Goal: Contribute content: Contribute content

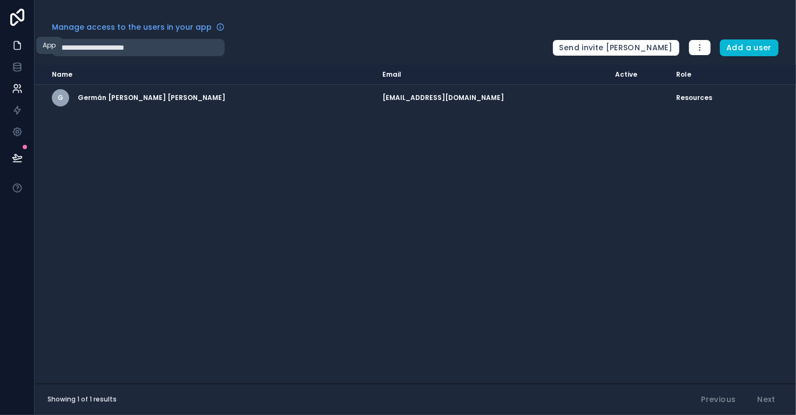
click at [18, 44] on icon at bounding box center [17, 45] width 11 height 11
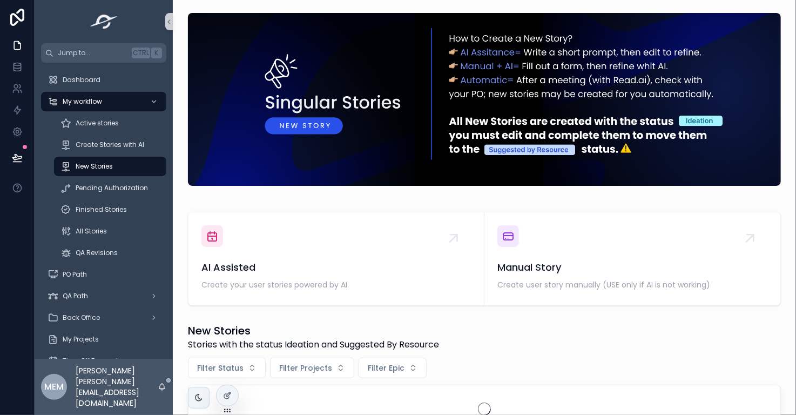
scroll to position [108, 0]
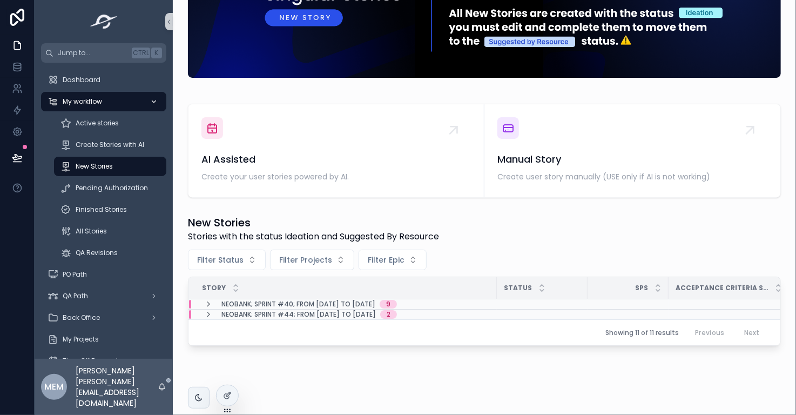
click at [155, 103] on icon "scrollable content" at bounding box center [154, 102] width 8 height 8
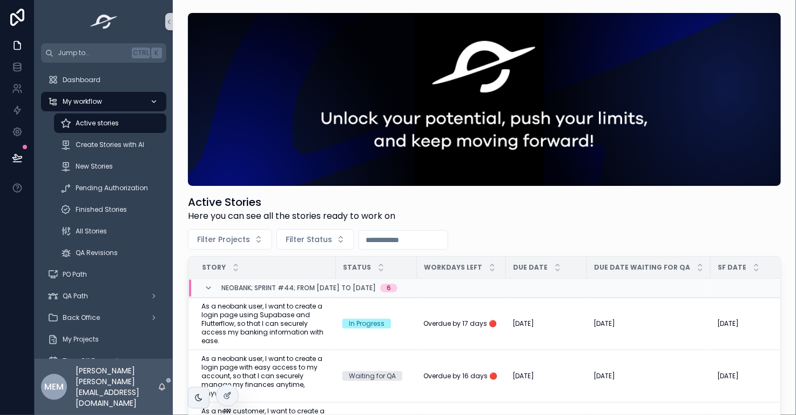
click at [155, 101] on icon "scrollable content" at bounding box center [154, 101] width 4 height 2
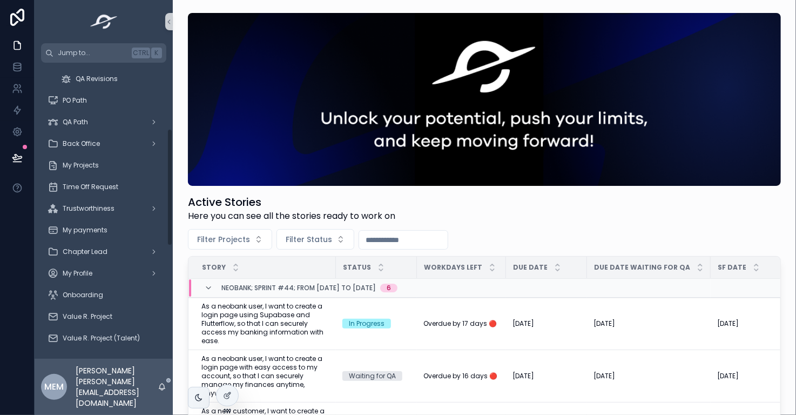
scroll to position [190, 0]
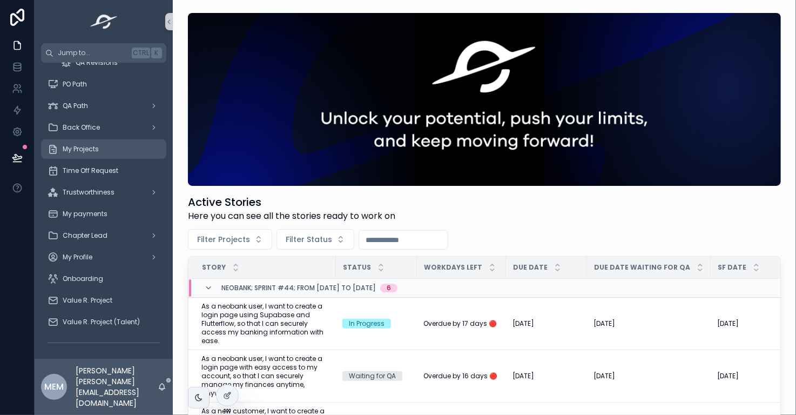
click at [84, 151] on span "My Projects" at bounding box center [81, 149] width 36 height 9
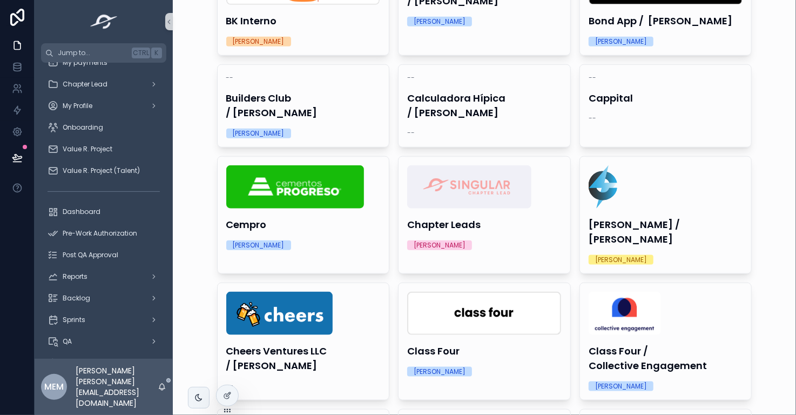
scroll to position [494, 0]
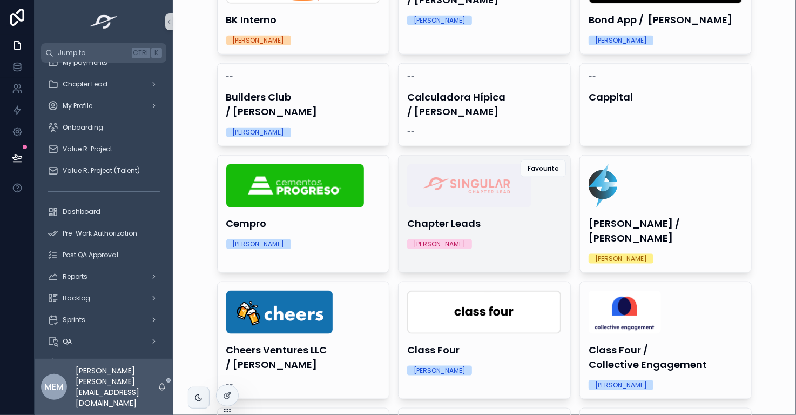
click at [506, 208] on div "Chapter Leads Stephanie Garrido" at bounding box center [484, 206] width 172 height 102
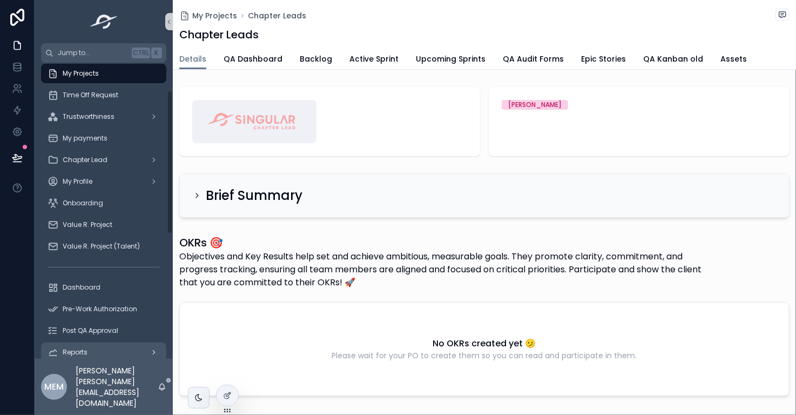
scroll to position [53, 0]
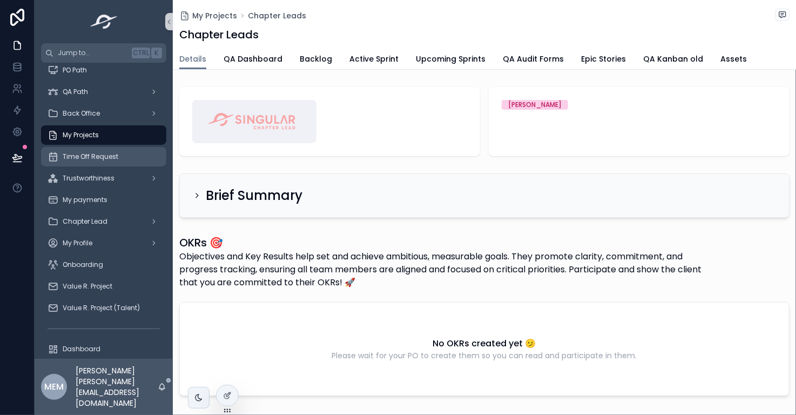
click at [104, 159] on span "Time Off Request" at bounding box center [91, 156] width 56 height 9
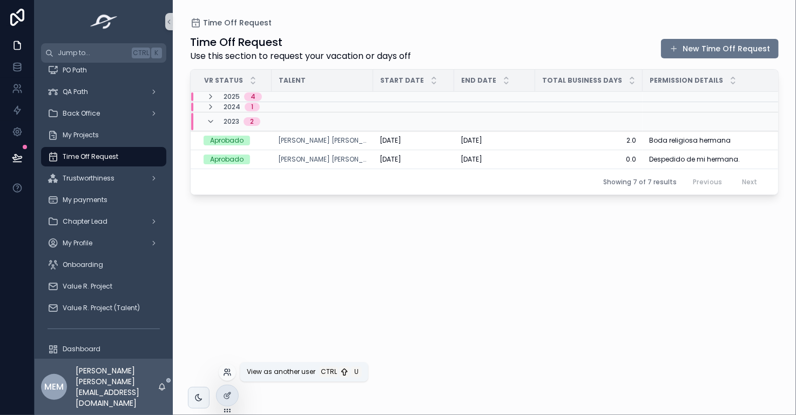
click at [227, 374] on icon at bounding box center [227, 372] width 9 height 9
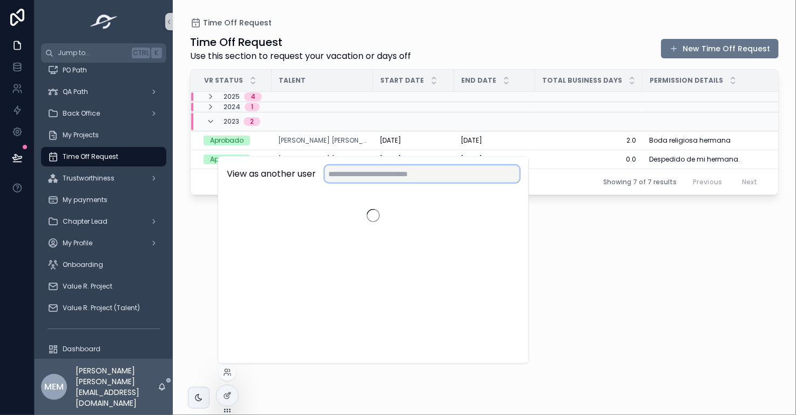
click at [383, 174] on input "text" at bounding box center [421, 173] width 195 height 17
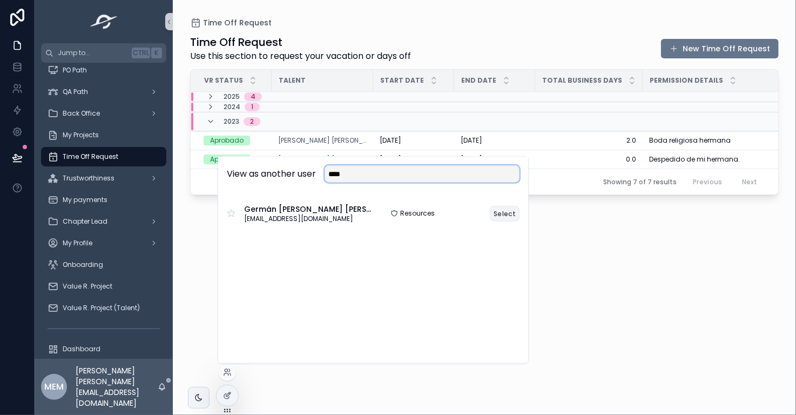
type input "****"
click at [508, 210] on button "Select" at bounding box center [505, 213] width 30 height 16
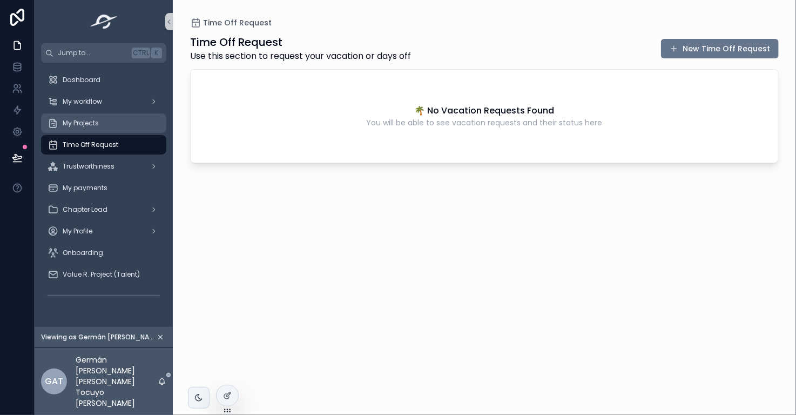
click at [112, 121] on div "My Projects" at bounding box center [103, 122] width 112 height 17
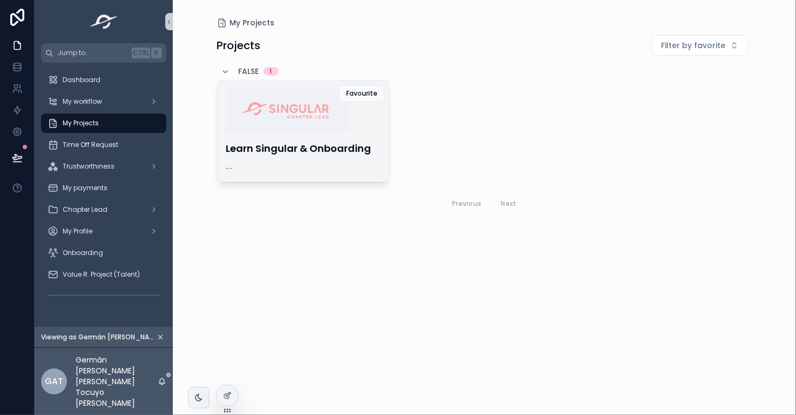
click at [263, 153] on h4 "Learn Singular & Onboarding" at bounding box center [303, 148] width 154 height 15
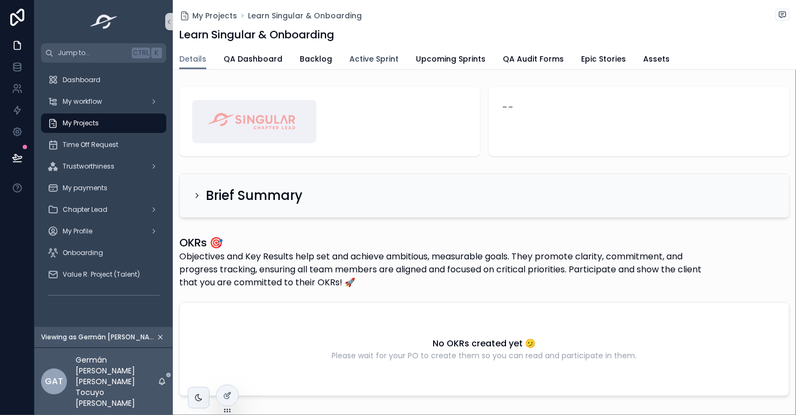
click at [380, 58] on span "Active Sprint" at bounding box center [373, 58] width 49 height 11
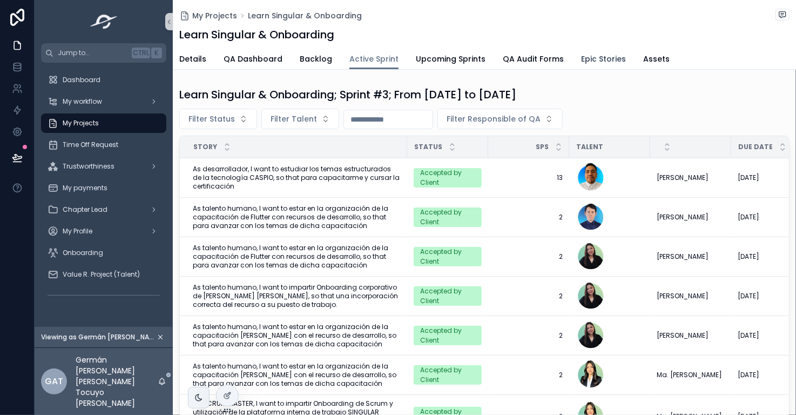
click at [594, 57] on span "Epic Stories" at bounding box center [603, 58] width 45 height 11
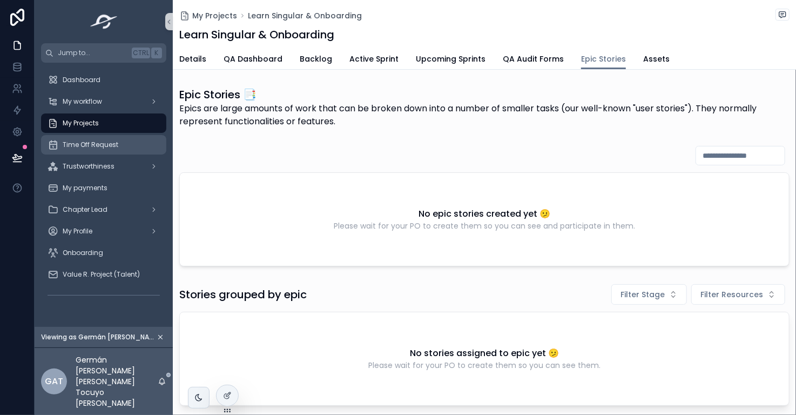
click at [106, 145] on span "Time Off Request" at bounding box center [91, 144] width 56 height 9
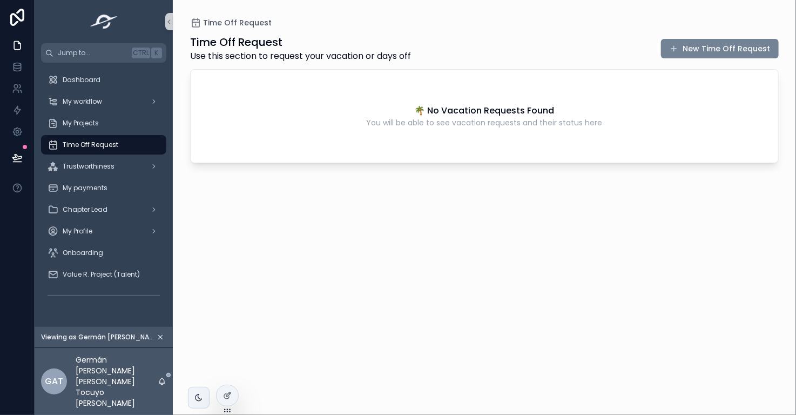
click at [708, 49] on button "New Time Off Request" at bounding box center [720, 48] width 118 height 19
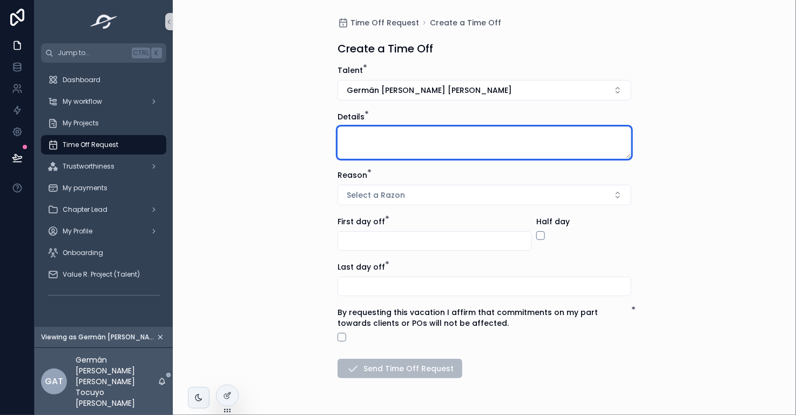
click at [392, 138] on textarea "scrollable content" at bounding box center [484, 142] width 294 height 32
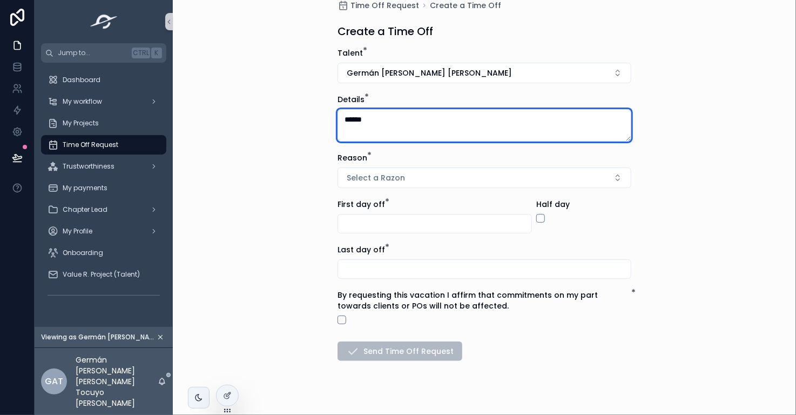
scroll to position [32, 0]
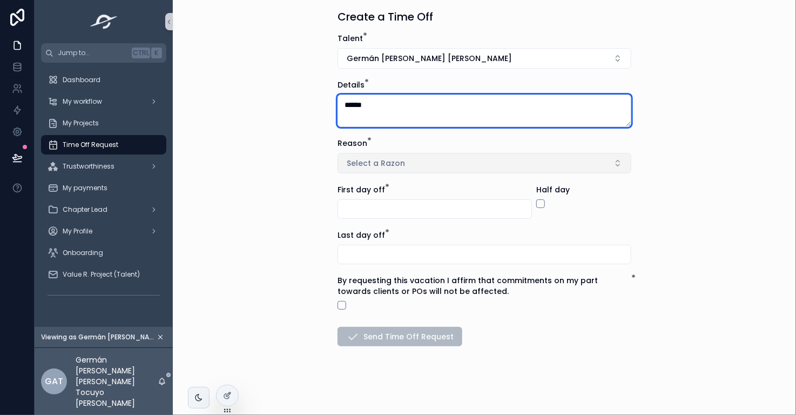
type textarea "******"
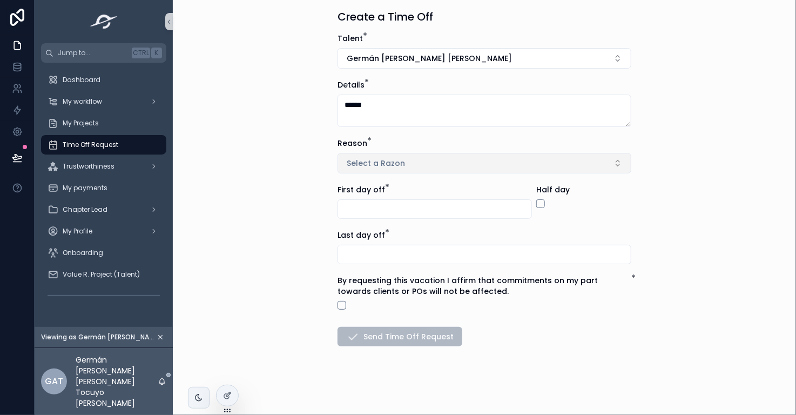
click at [367, 159] on span "Select a Razon" at bounding box center [376, 163] width 58 height 11
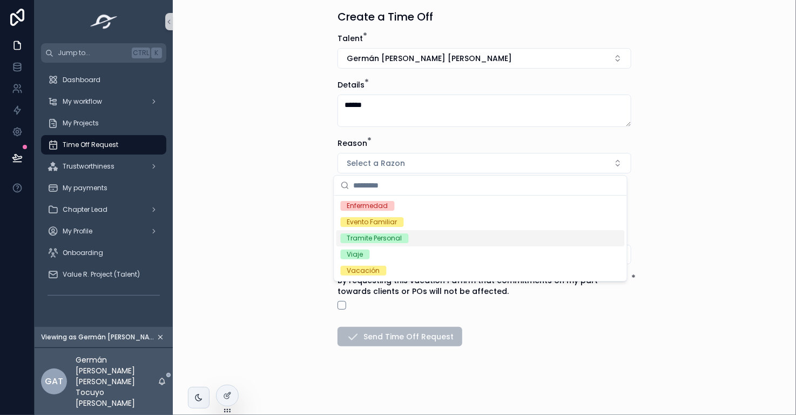
click at [434, 236] on div "Tramite Personal" at bounding box center [480, 238] width 288 height 16
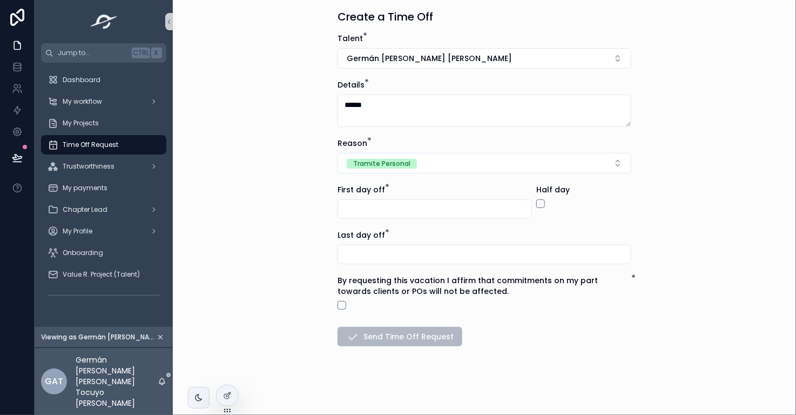
click at [369, 213] on input "scrollable content" at bounding box center [434, 208] width 193 height 15
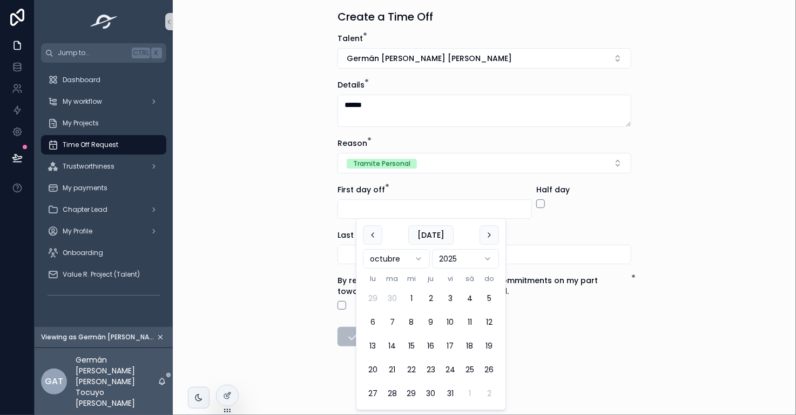
click at [393, 321] on button "7" at bounding box center [391, 321] width 19 height 19
type input "*********"
click at [341, 256] on input "scrollable content" at bounding box center [484, 254] width 293 height 15
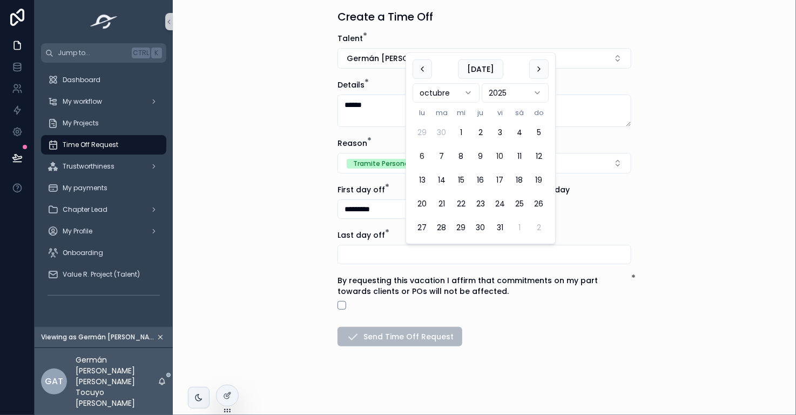
click at [497, 157] on button "10" at bounding box center [499, 155] width 19 height 19
type input "**********"
click at [518, 324] on form "**********" at bounding box center [484, 224] width 294 height 382
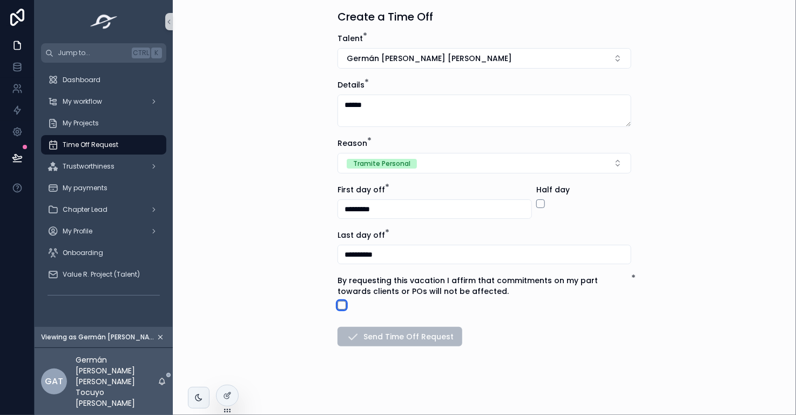
click at [337, 304] on button "scrollable content" at bounding box center [341, 305] width 9 height 9
click at [423, 333] on button "Send Time Off Request" at bounding box center [399, 336] width 125 height 19
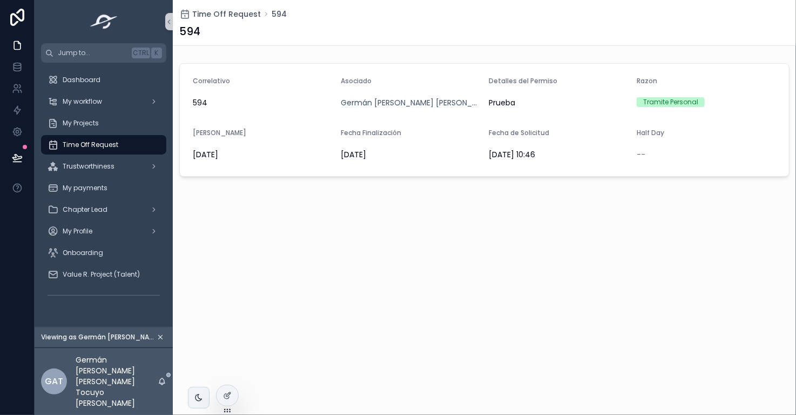
click at [393, 257] on div "Time Off Request 594 594 Correlativo 594 Asociado Germán Alexander Tocuyo Suáre…" at bounding box center [484, 207] width 623 height 415
click at [70, 188] on span "My payments" at bounding box center [85, 188] width 45 height 9
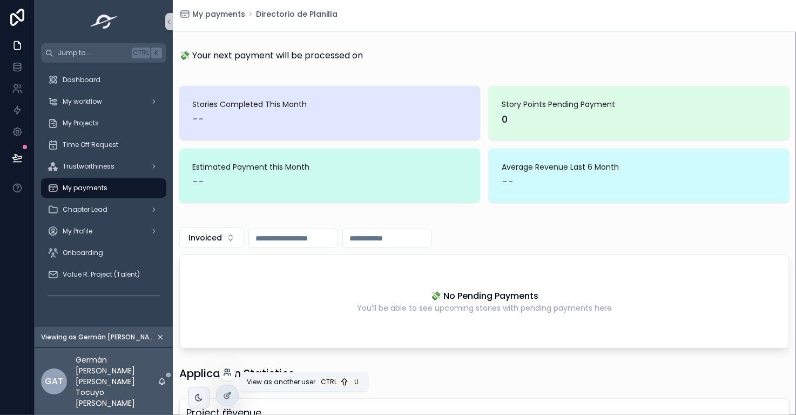
click at [227, 371] on icon at bounding box center [226, 370] width 3 height 3
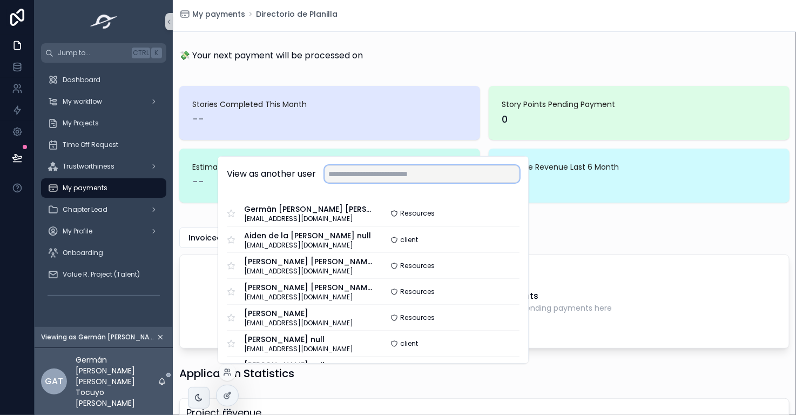
click at [355, 173] on input "text" at bounding box center [421, 173] width 195 height 17
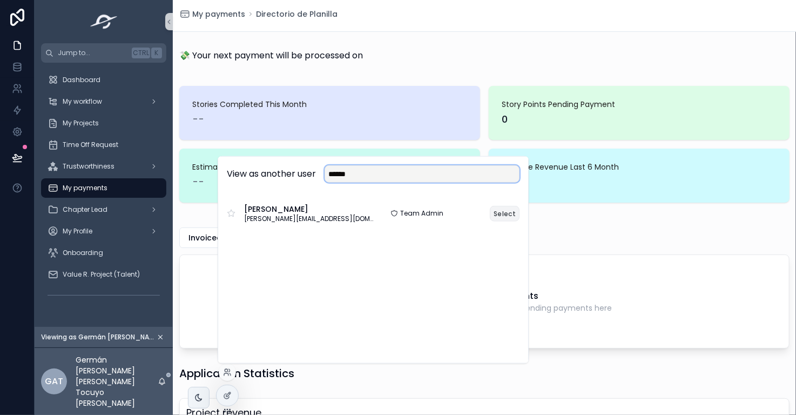
type input "******"
click at [501, 213] on button "Select" at bounding box center [505, 213] width 30 height 16
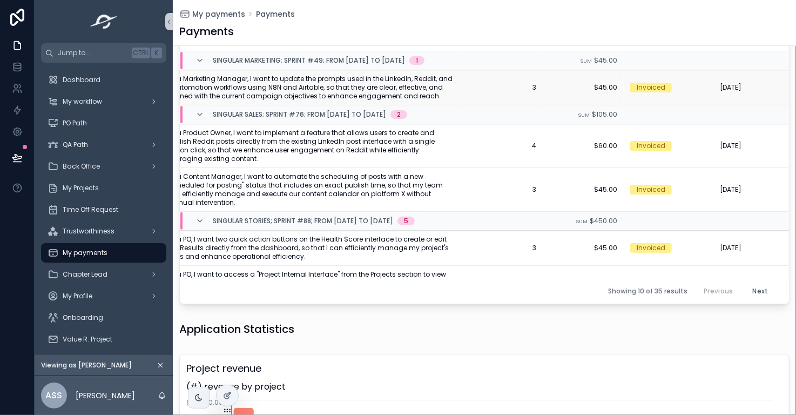
scroll to position [80, 26]
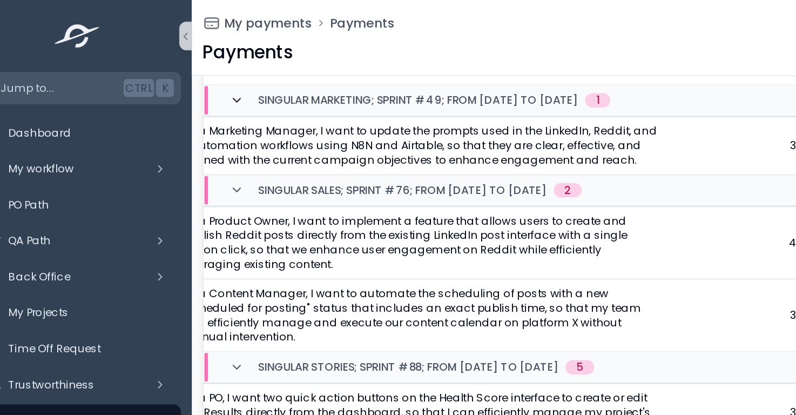
click at [199, 59] on icon "scrollable content" at bounding box center [199, 60] width 9 height 9
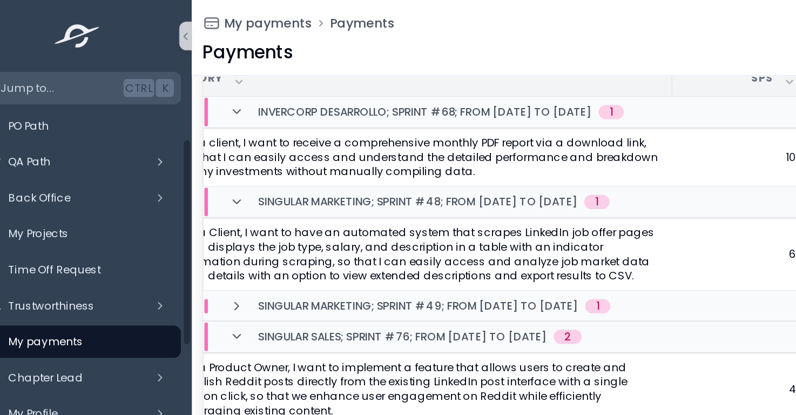
scroll to position [49, 0]
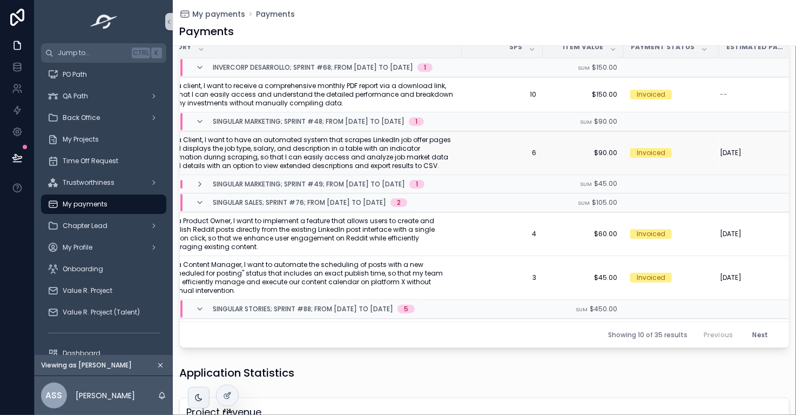
drag, startPoint x: 174, startPoint y: 134, endPoint x: 498, endPoint y: 159, distance: 324.3
click at [498, 159] on td "6 6" at bounding box center [501, 153] width 81 height 44
click at [117, 179] on div "Trustworthiness" at bounding box center [103, 182] width 112 height 17
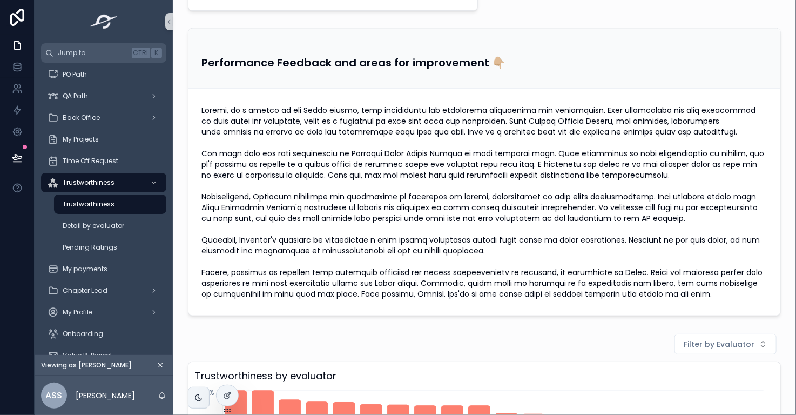
scroll to position [440, 0]
drag, startPoint x: 349, startPoint y: 149, endPoint x: 395, endPoint y: 151, distance: 45.9
click at [395, 151] on span "scrollable content" at bounding box center [484, 202] width 566 height 194
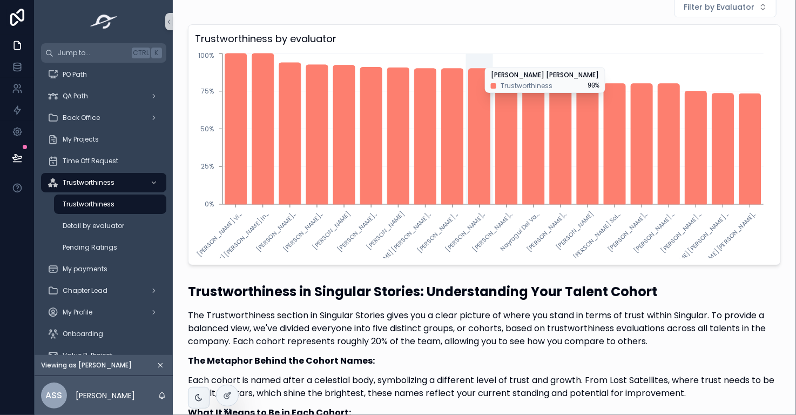
scroll to position [778, 0]
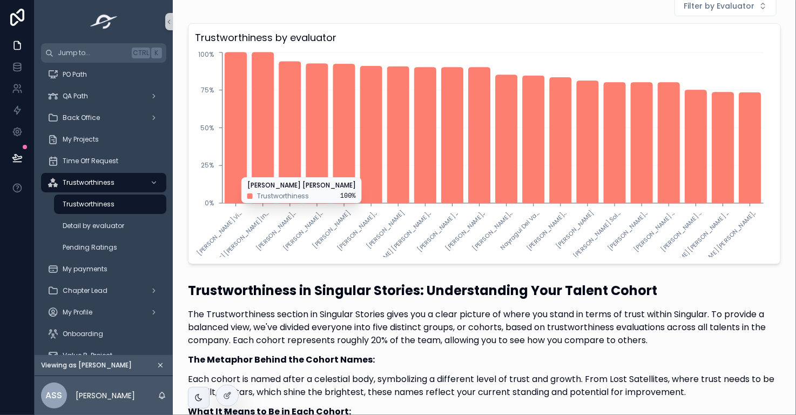
click at [234, 171] on icon "chart" at bounding box center [236, 127] width 22 height 151
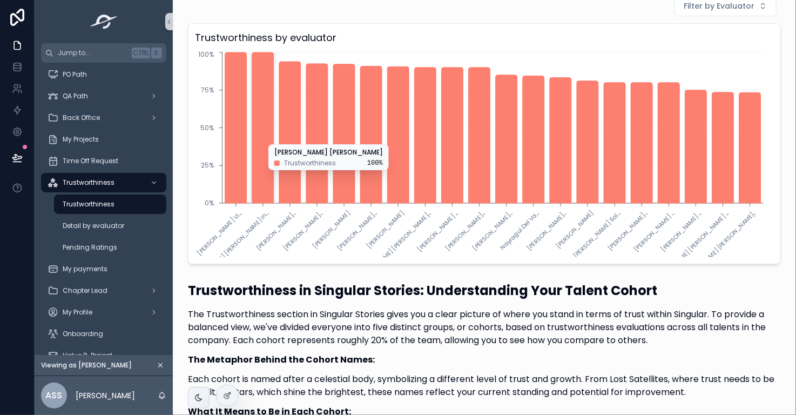
click at [272, 138] on icon "chart" at bounding box center [263, 127] width 22 height 151
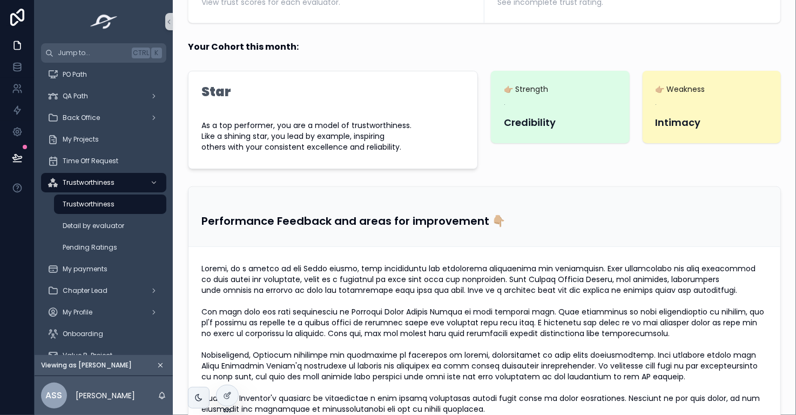
scroll to position [282, 0]
click at [85, 226] on span "Detail by evaluator" at bounding box center [94, 225] width 62 height 9
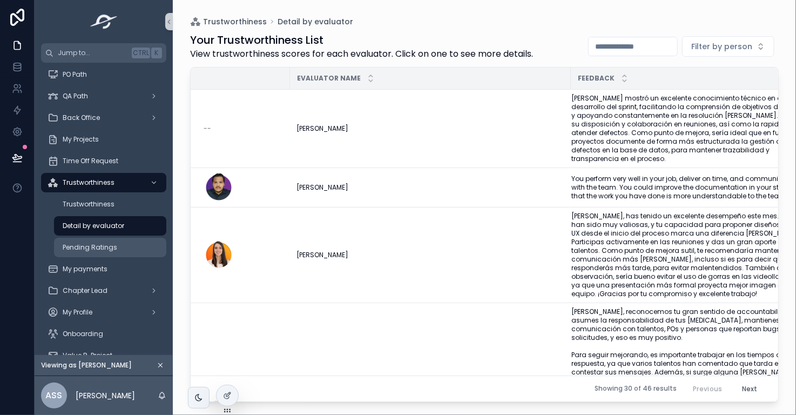
click at [107, 249] on span "Pending Ratings" at bounding box center [90, 247] width 55 height 9
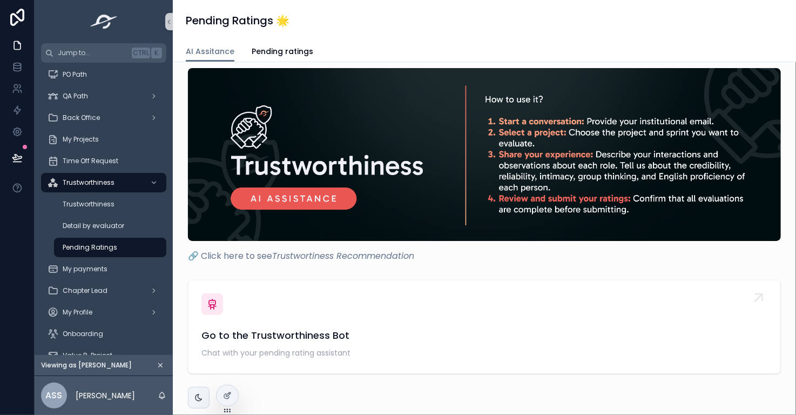
scroll to position [6, 0]
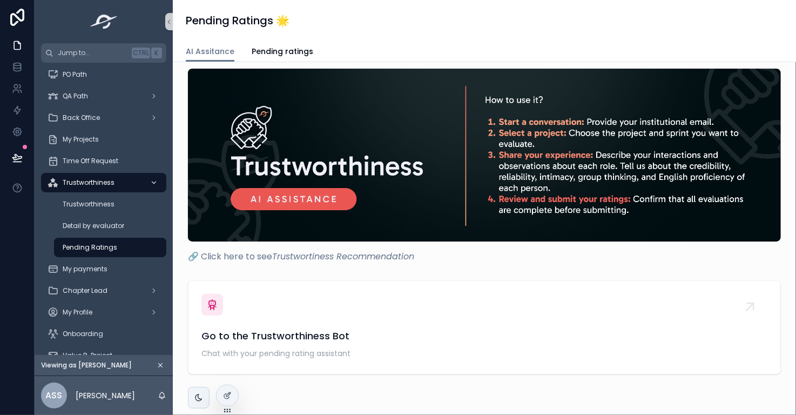
click at [153, 182] on icon "scrollable content" at bounding box center [154, 183] width 8 height 8
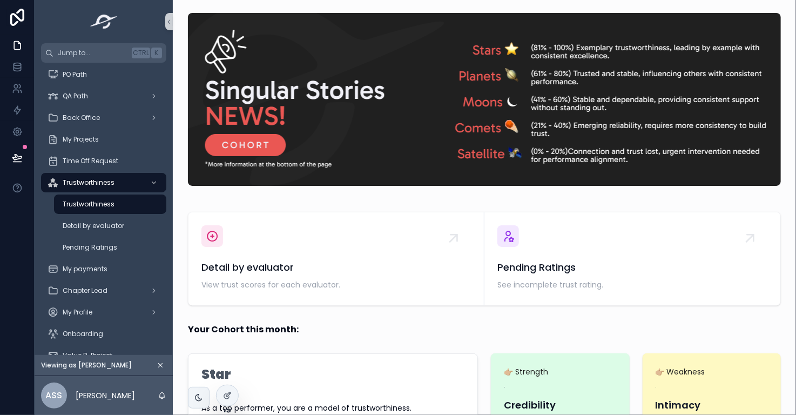
click at [161, 364] on icon "scrollable content" at bounding box center [161, 365] width 4 height 4
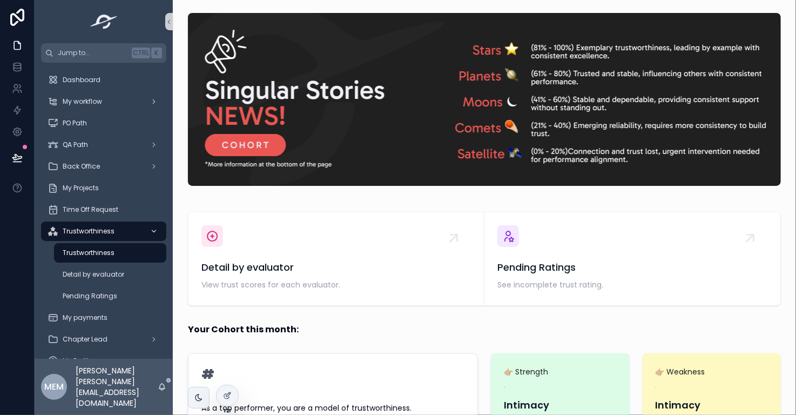
click at [152, 228] on icon "scrollable content" at bounding box center [154, 231] width 8 height 8
click at [98, 78] on span "Dashboard" at bounding box center [82, 80] width 38 height 9
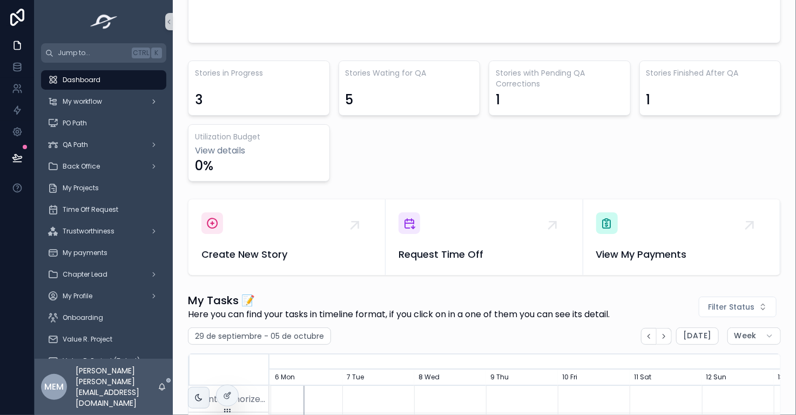
scroll to position [270, 0]
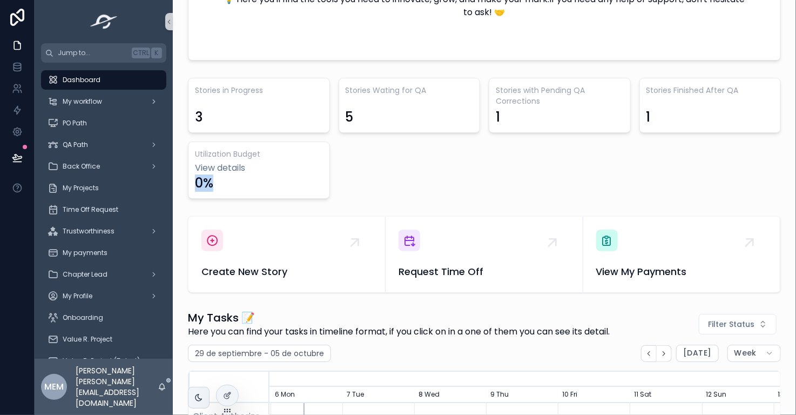
drag, startPoint x: 221, startPoint y: 181, endPoint x: 190, endPoint y: 180, distance: 30.8
click at [190, 180] on div "Utilization Budget View details 0%" at bounding box center [259, 169] width 142 height 57
click at [468, 187] on div "Stories in Progress 3 Stories Wating for QA 5 Stories with Pending QA Correctio…" at bounding box center [484, 138] width 593 height 121
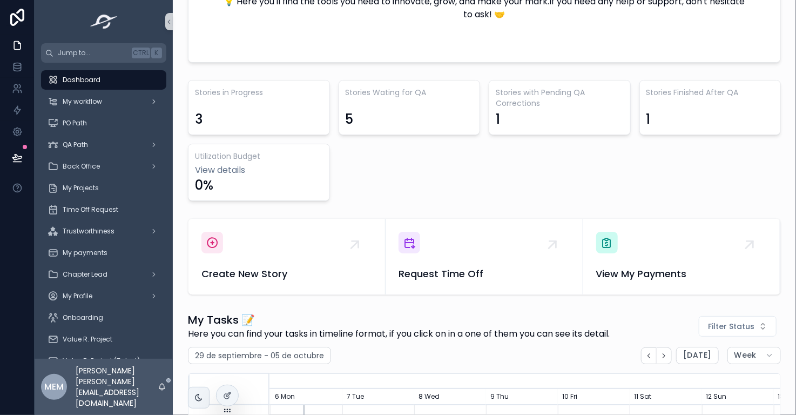
scroll to position [268, 0]
drag, startPoint x: 220, startPoint y: 182, endPoint x: 194, endPoint y: 182, distance: 25.9
click at [195, 182] on div "0%" at bounding box center [259, 184] width 128 height 17
click at [232, 183] on div "0%" at bounding box center [259, 184] width 128 height 17
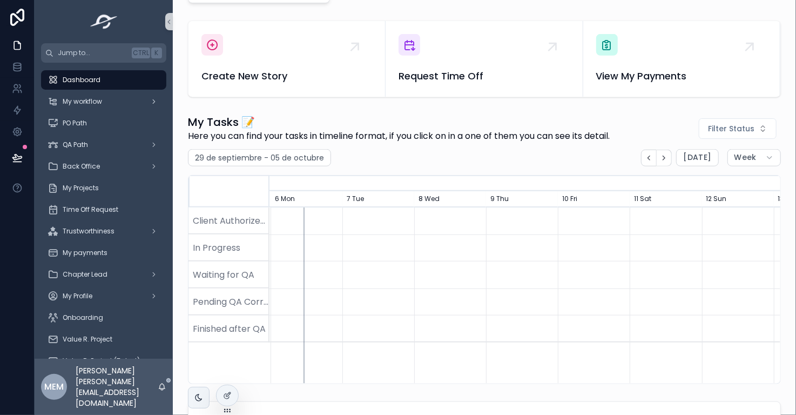
scroll to position [466, 0]
click at [692, 157] on span "Today" at bounding box center [697, 157] width 28 height 10
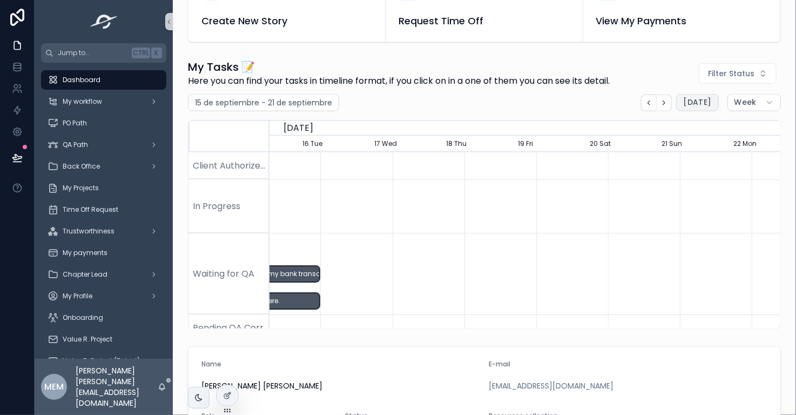
scroll to position [520, 0]
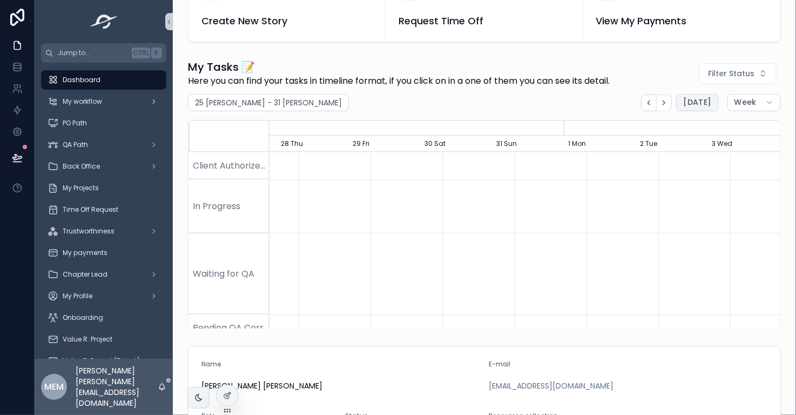
scroll to position [0, 456]
click at [348, 102] on icon "scrollable content" at bounding box center [353, 102] width 11 height 11
select select "****"
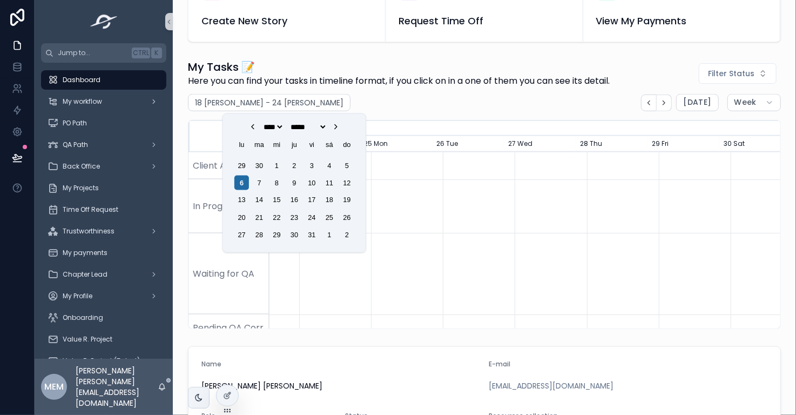
click at [252, 128] on icon "Choose Date" at bounding box center [253, 127] width 2 height 4
select select "*"
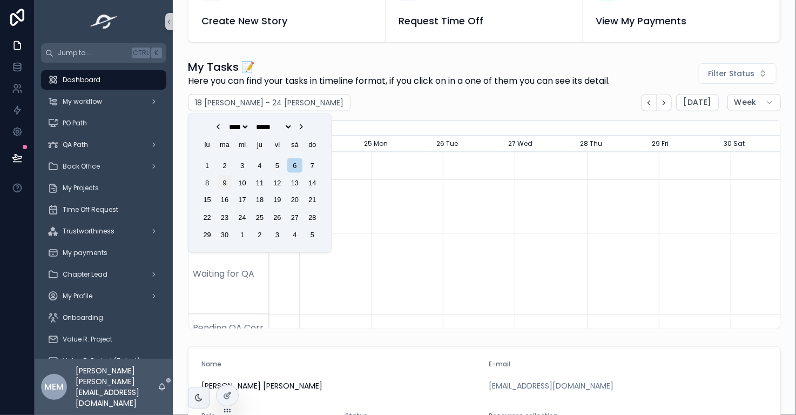
click at [225, 181] on div "9" at bounding box center [225, 182] width 15 height 15
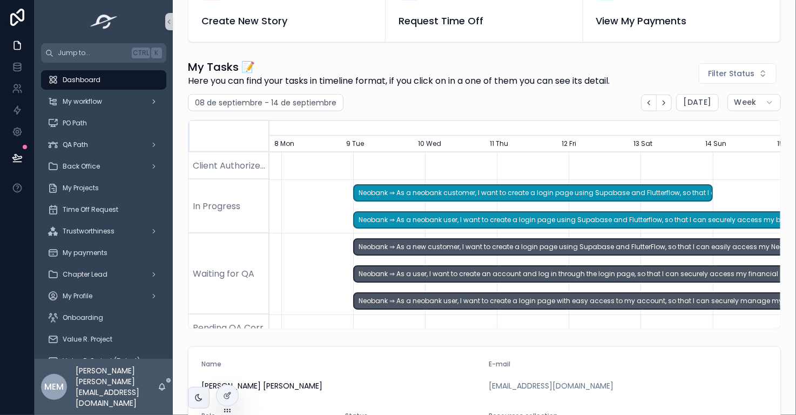
click at [419, 103] on div "08 de septiembre - 14 de septiembre Today Week" at bounding box center [484, 102] width 593 height 17
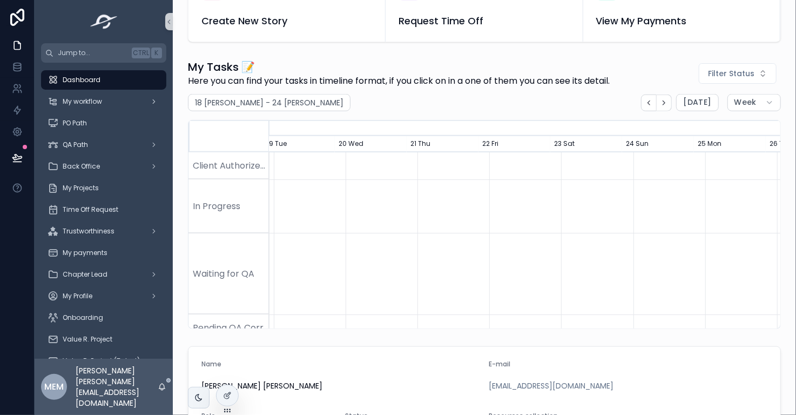
scroll to position [0, 481]
click at [287, 103] on h2 "18 de agosto - 24 de agosto" at bounding box center [269, 102] width 148 height 11
select select "****"
select select "*"
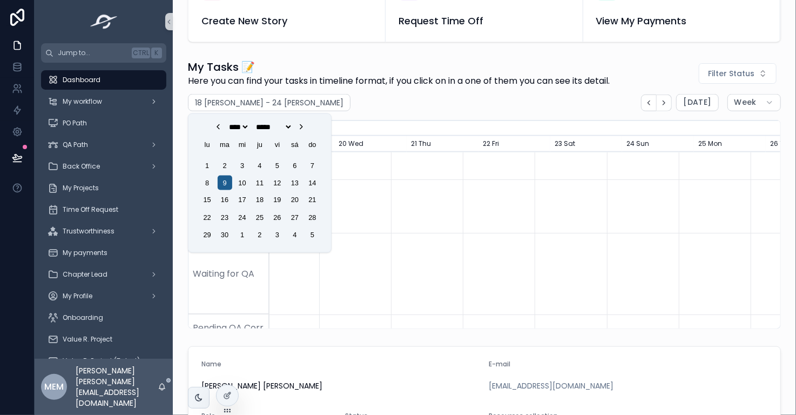
click at [220, 180] on div "9" at bounding box center [225, 182] width 15 height 15
click at [225, 185] on div "9" at bounding box center [225, 182] width 15 height 15
click at [221, 185] on div "9" at bounding box center [225, 182] width 15 height 15
click at [242, 184] on div "10" at bounding box center [242, 182] width 15 height 15
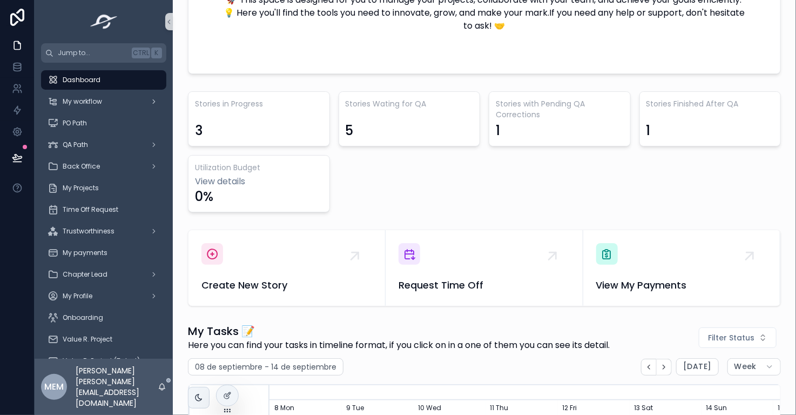
scroll to position [257, 0]
click at [137, 99] on div "My workflow" at bounding box center [103, 101] width 112 height 17
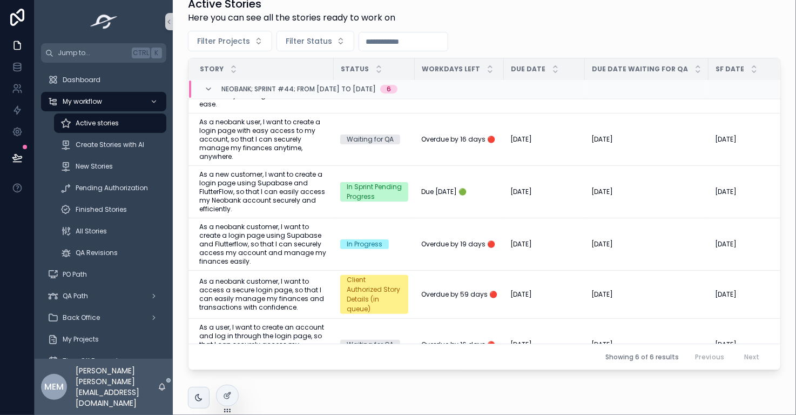
scroll to position [39, 2]
click at [715, 274] on button "Request Activation" at bounding box center [736, 269] width 77 height 17
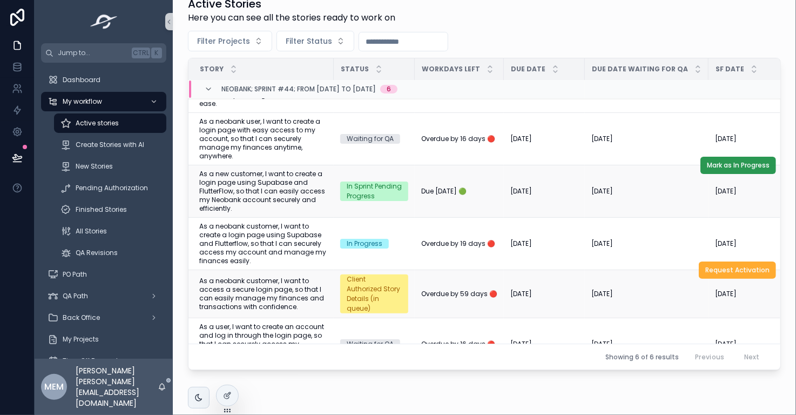
click at [720, 166] on span "Mark as In Progress" at bounding box center [738, 165] width 63 height 9
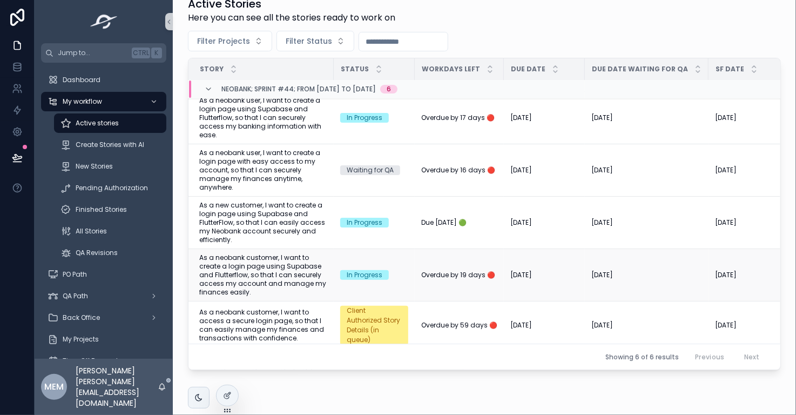
scroll to position [6, 2]
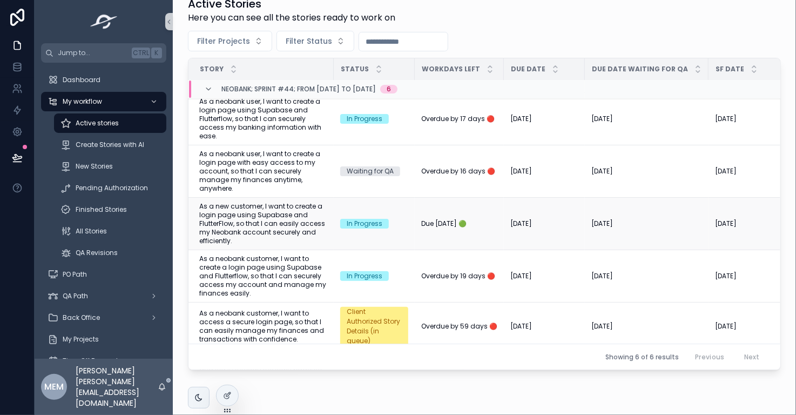
click at [279, 217] on span "As a new customer, I want to create a login page using Supabase and FlutterFlow…" at bounding box center [263, 223] width 128 height 43
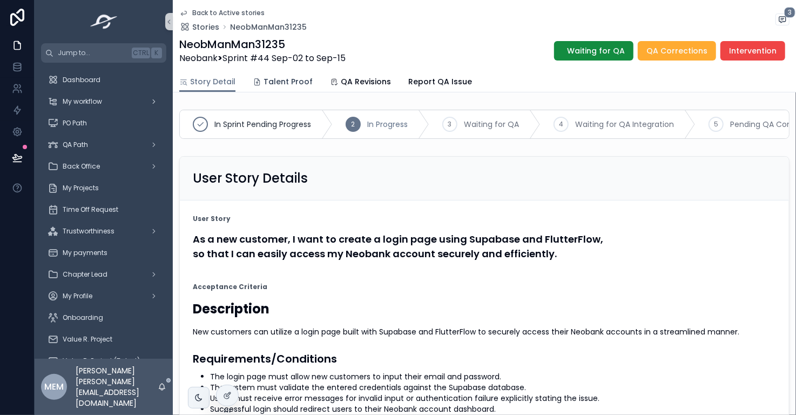
click at [285, 80] on span "Talent Proof" at bounding box center [287, 81] width 49 height 11
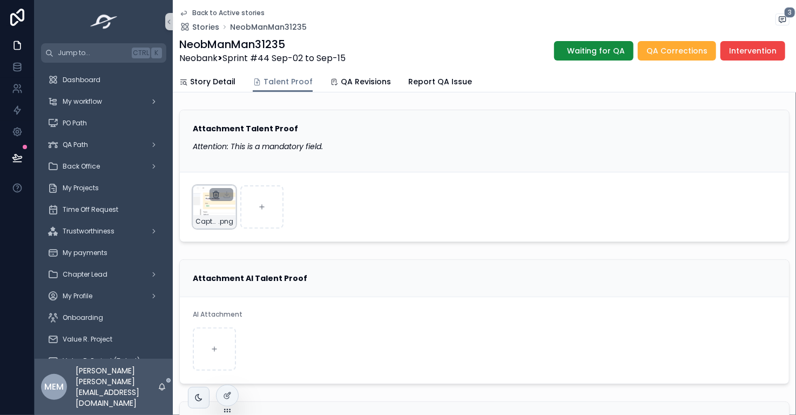
click at [216, 193] on icon "scrollable content" at bounding box center [216, 193] width 6 height 0
click at [237, 174] on icon "scrollable content" at bounding box center [240, 174] width 9 height 9
click at [207, 77] on span "Story Detail" at bounding box center [212, 81] width 45 height 11
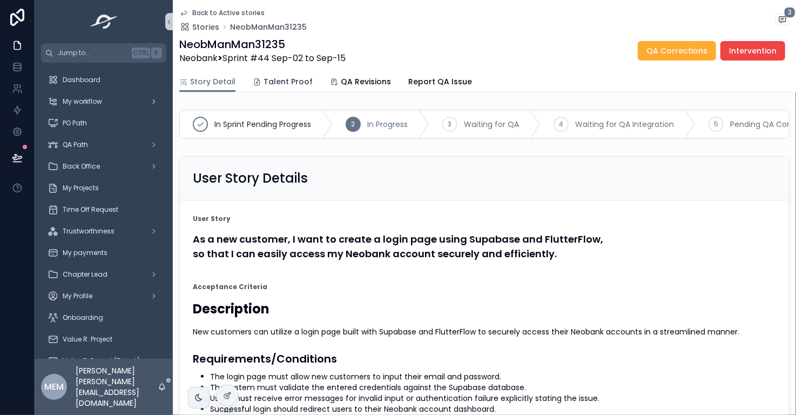
click at [286, 82] on span "Talent Proof" at bounding box center [287, 81] width 49 height 11
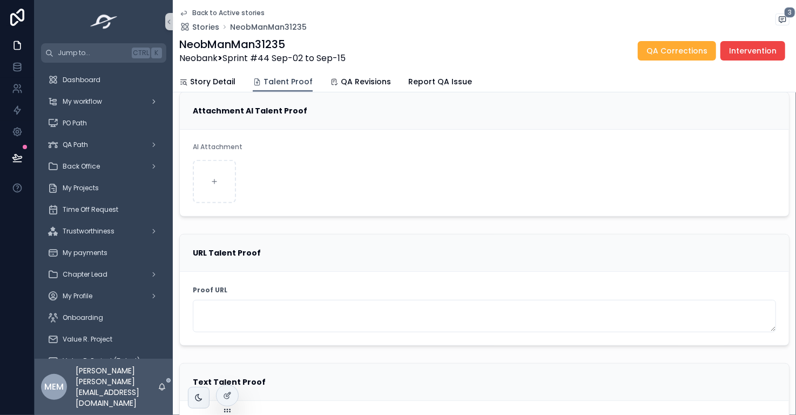
scroll to position [166, 0]
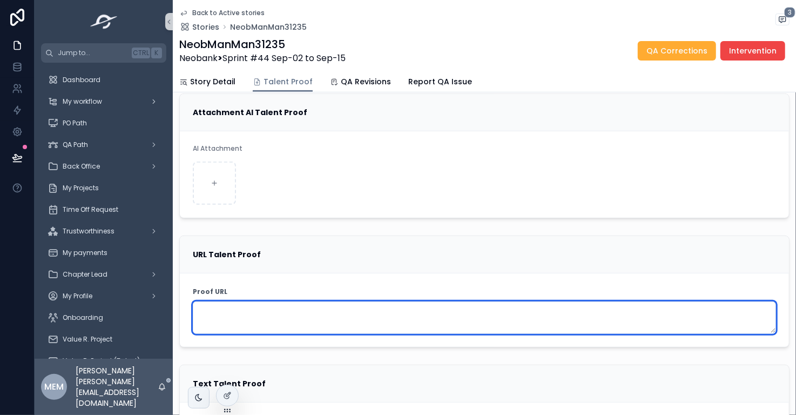
click at [324, 321] on textarea "scrollable content" at bounding box center [484, 317] width 583 height 32
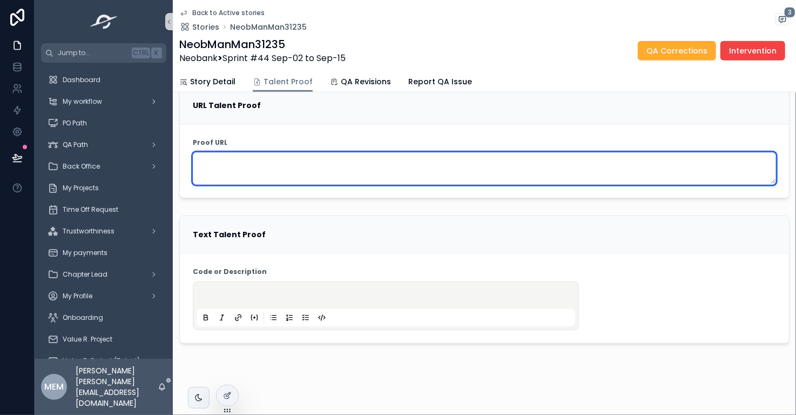
scroll to position [315, 0]
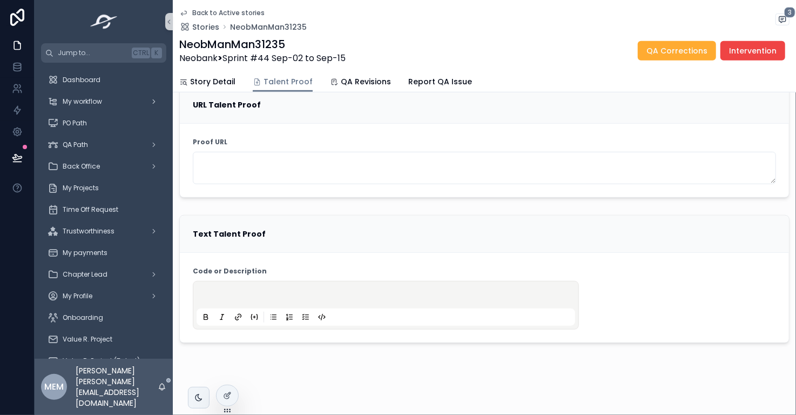
click at [256, 269] on strong "Code or Description" at bounding box center [230, 271] width 74 height 9
click at [233, 267] on strong "Code or Description" at bounding box center [230, 271] width 74 height 9
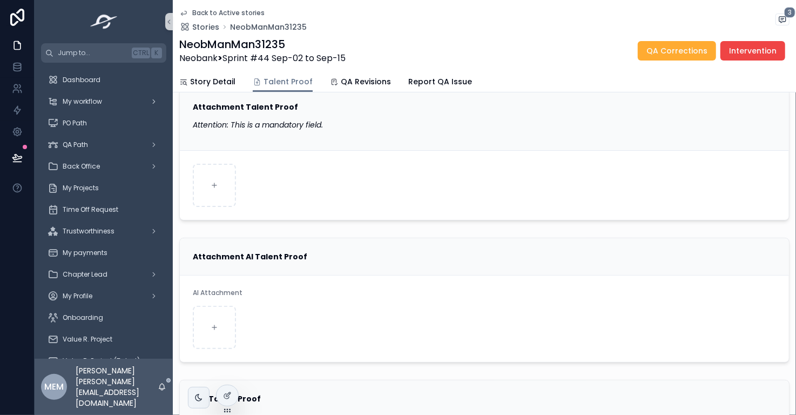
scroll to position [0, 0]
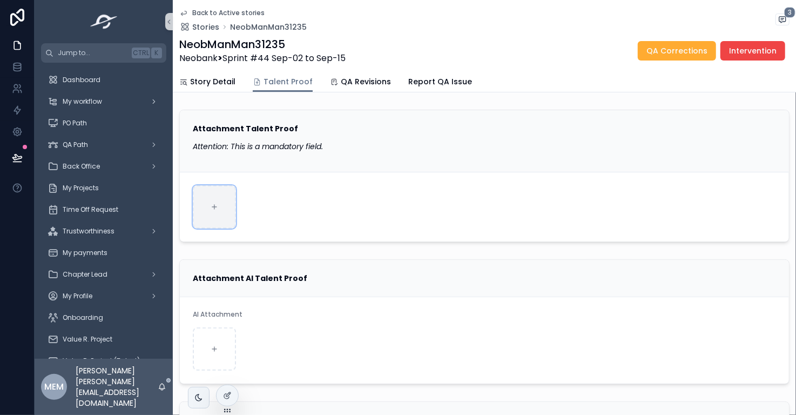
click at [212, 201] on div "scrollable content" at bounding box center [214, 206] width 43 height 43
type input "**********"
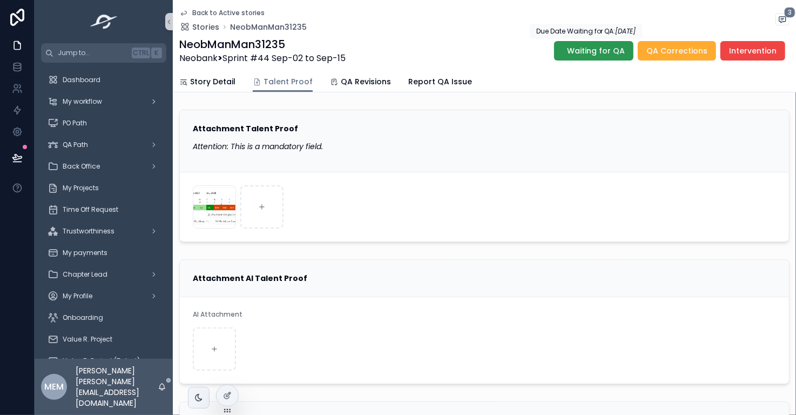
click at [583, 54] on span "Waiting for QA" at bounding box center [596, 50] width 58 height 11
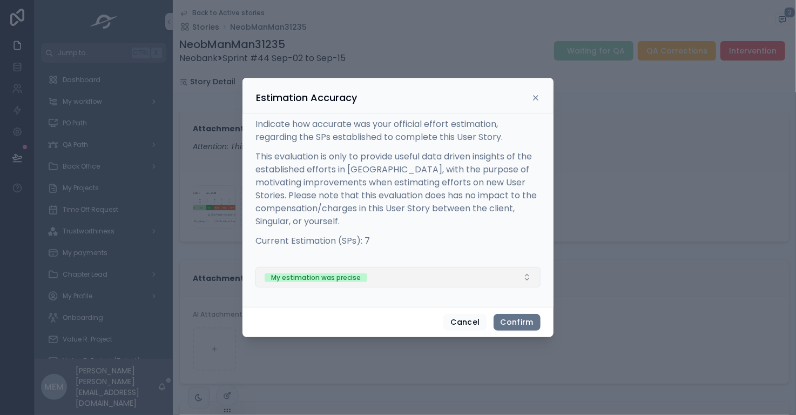
click at [500, 279] on button "My estimation was precise" at bounding box center [397, 277] width 285 height 21
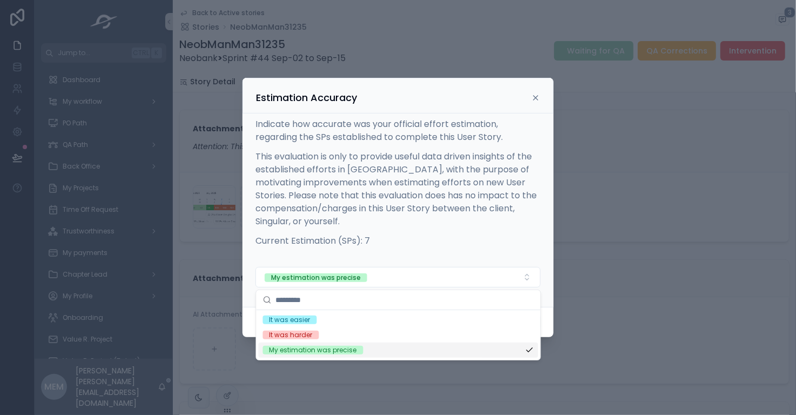
click at [419, 348] on div "My estimation was precise" at bounding box center [399, 349] width 280 height 15
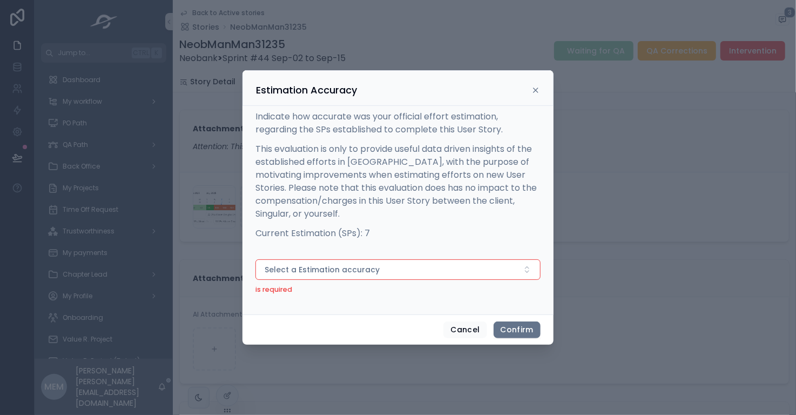
click at [416, 280] on div "Select a Estimation accuracy is required" at bounding box center [397, 277] width 285 height 36
click at [412, 272] on button "Select a Estimation accuracy" at bounding box center [397, 269] width 285 height 21
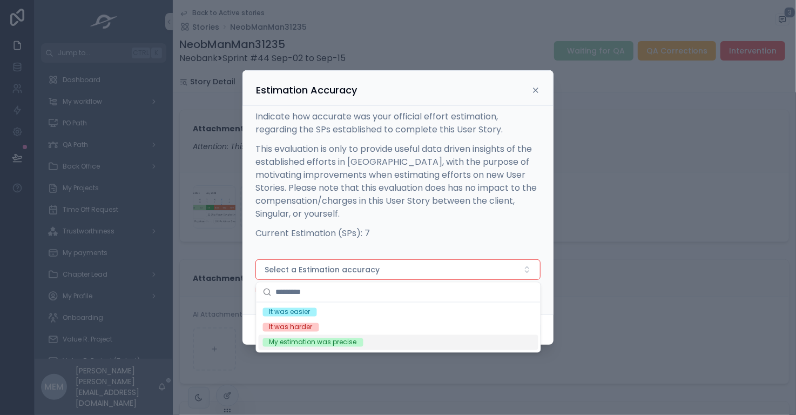
click at [423, 341] on div "My estimation was precise" at bounding box center [399, 342] width 280 height 15
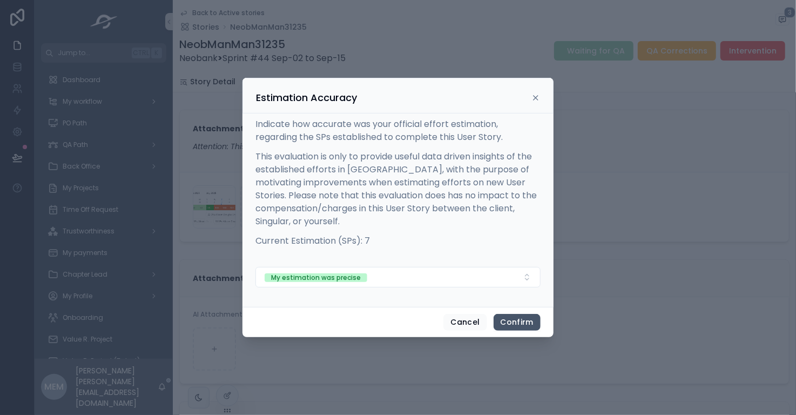
click at [514, 327] on button "Confirm" at bounding box center [516, 322] width 47 height 17
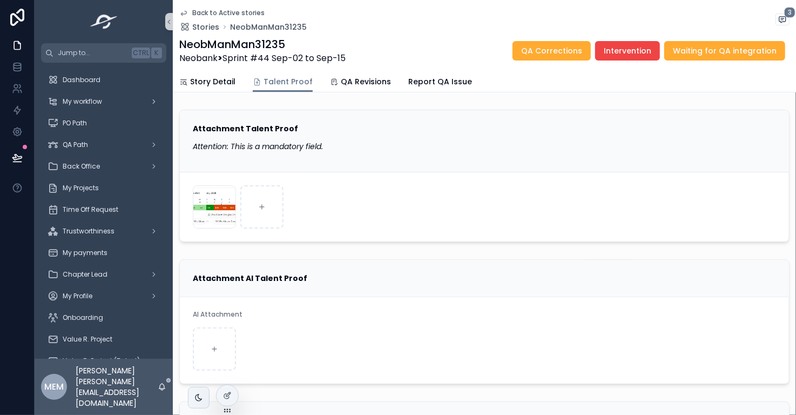
click at [205, 12] on span "Back to Active stories" at bounding box center [228, 13] width 72 height 9
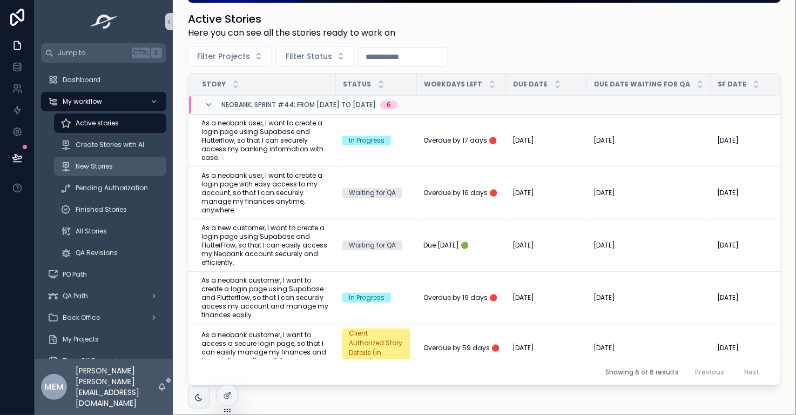
click at [122, 164] on div "New Stories" at bounding box center [109, 166] width 99 height 17
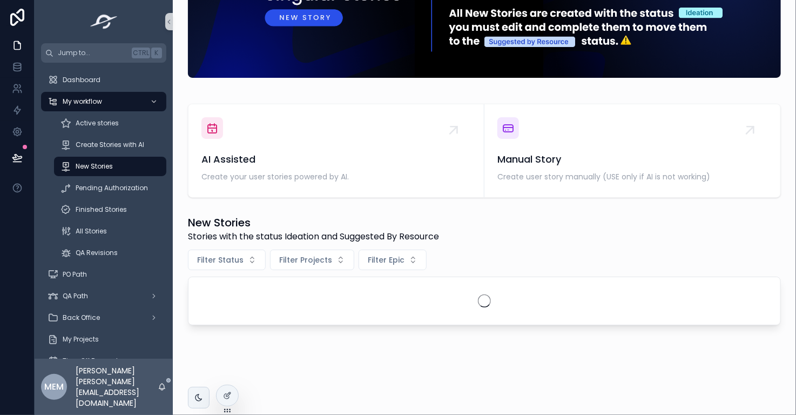
scroll to position [136, 0]
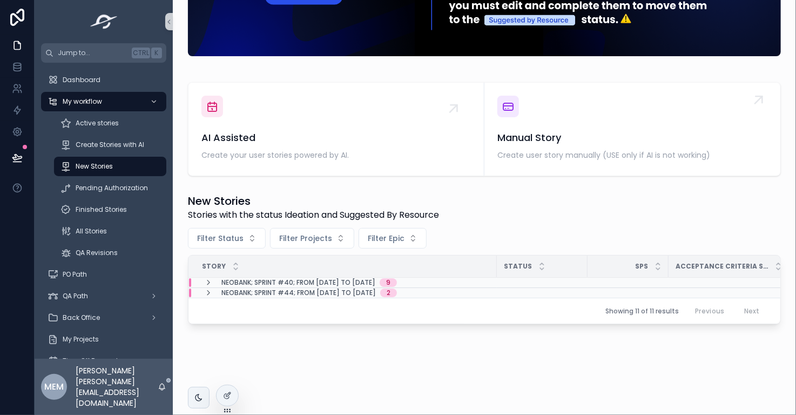
click at [558, 131] on span "Manual Story" at bounding box center [632, 137] width 270 height 15
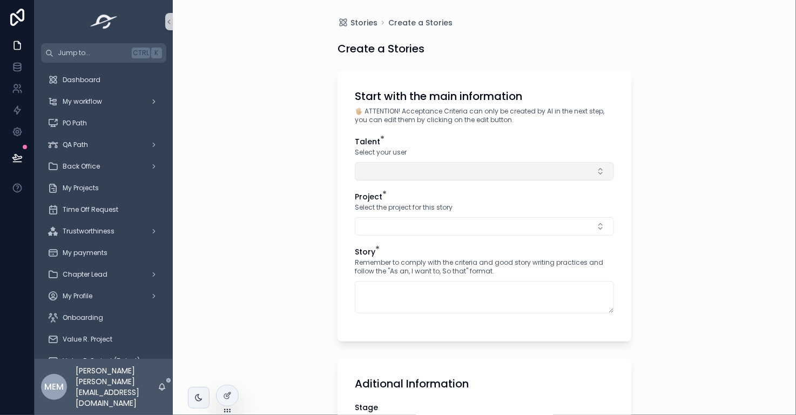
click at [403, 168] on button "Select Button" at bounding box center [484, 171] width 259 height 18
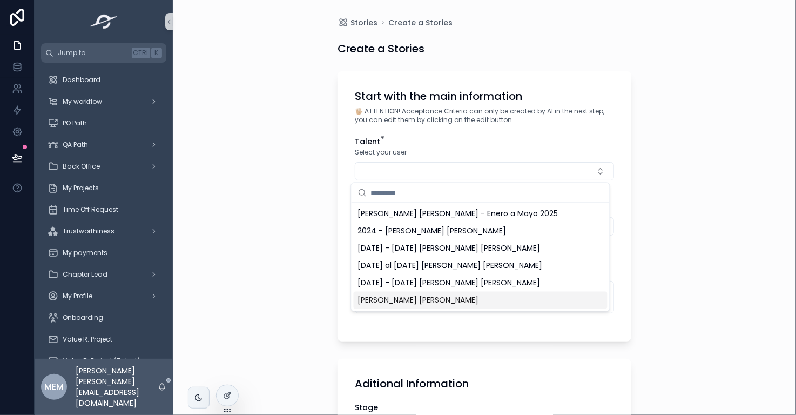
click at [412, 298] on span "María Eugenia García Avila" at bounding box center [418, 300] width 121 height 11
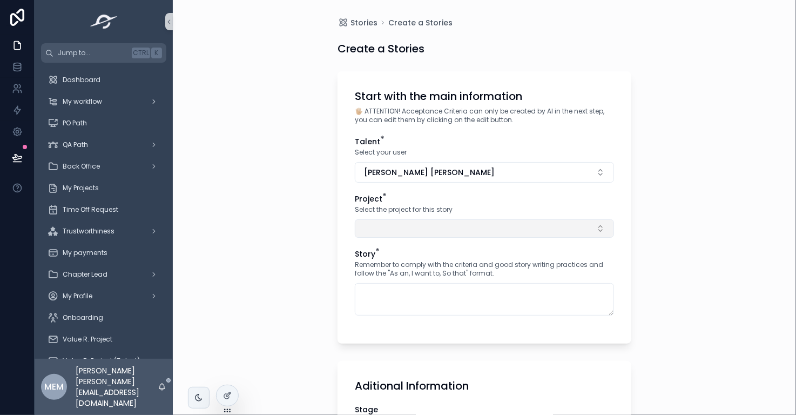
click at [374, 230] on button "Select Button" at bounding box center [484, 228] width 259 height 18
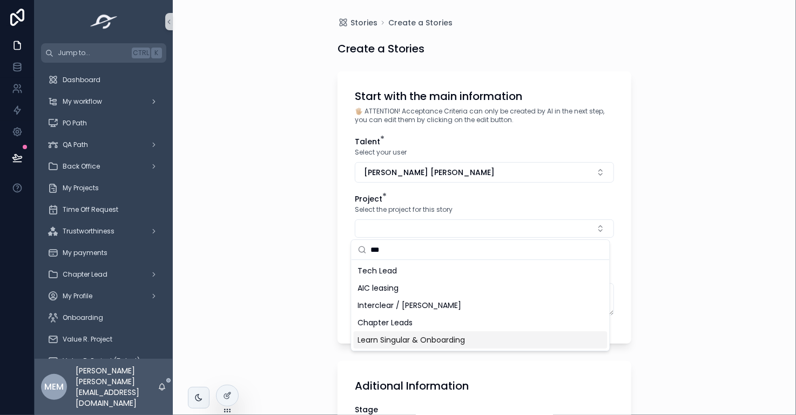
type input "***"
click at [438, 336] on span "Learn Singular & Onboarding" at bounding box center [411, 339] width 107 height 11
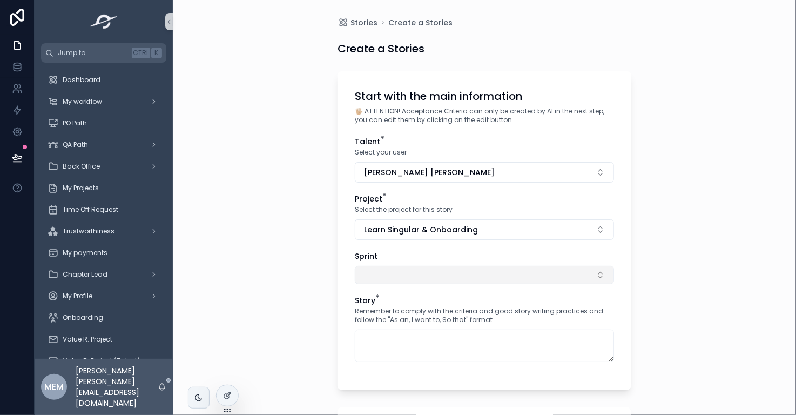
click at [440, 281] on button "Select Button" at bounding box center [484, 275] width 259 height 18
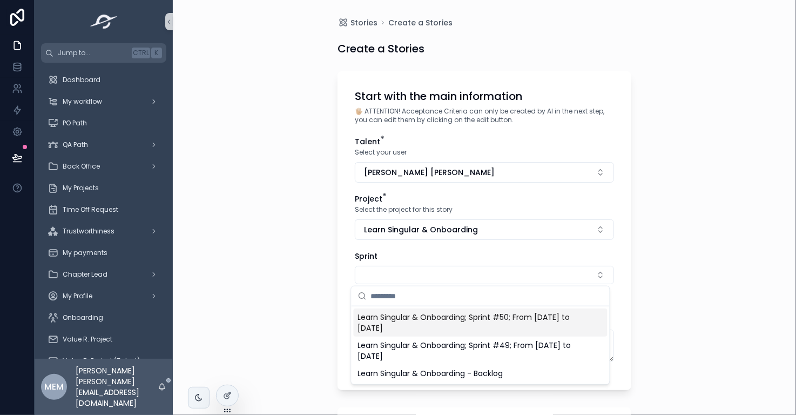
click at [429, 321] on span "Learn Singular & Onboarding; Sprint #50; From Oct-06-25 to Oct-08-25" at bounding box center [474, 322] width 232 height 22
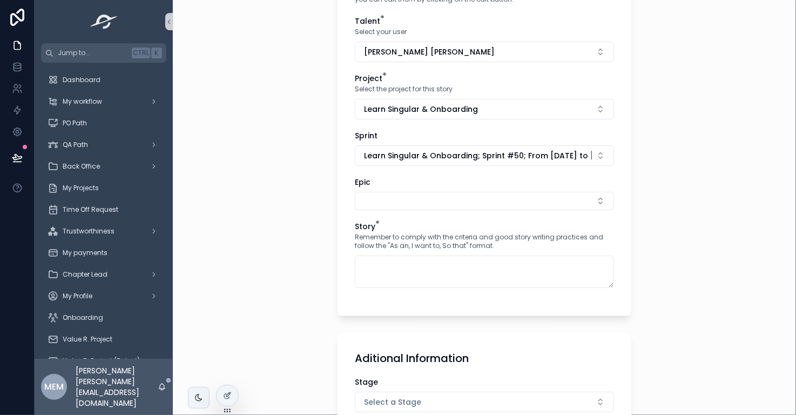
scroll to position [124, 0]
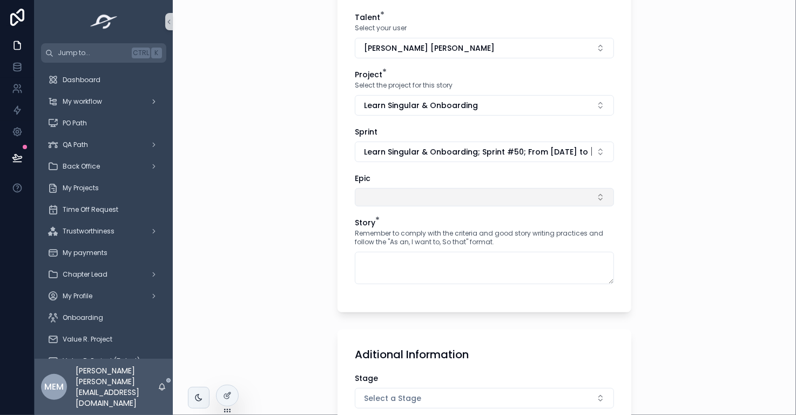
click at [434, 195] on button "Select Button" at bounding box center [484, 197] width 259 height 18
click at [395, 128] on div "Sprint" at bounding box center [484, 131] width 259 height 11
click at [415, 200] on button "Select Button" at bounding box center [484, 197] width 259 height 18
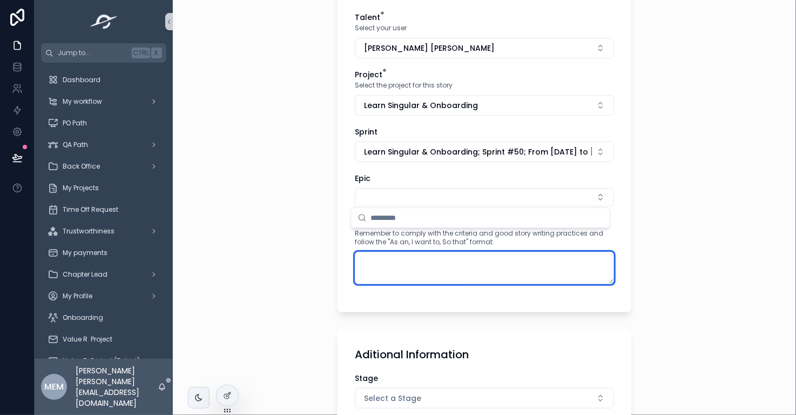
click at [417, 269] on textarea "scrollable content" at bounding box center [484, 268] width 259 height 32
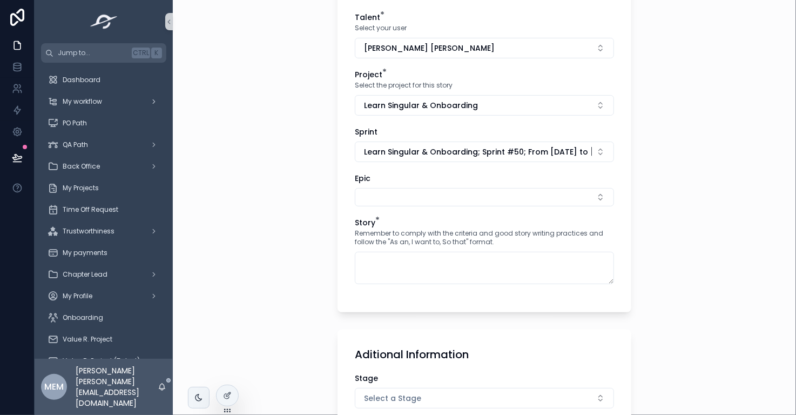
click at [379, 220] on div "Story *" at bounding box center [484, 222] width 259 height 11
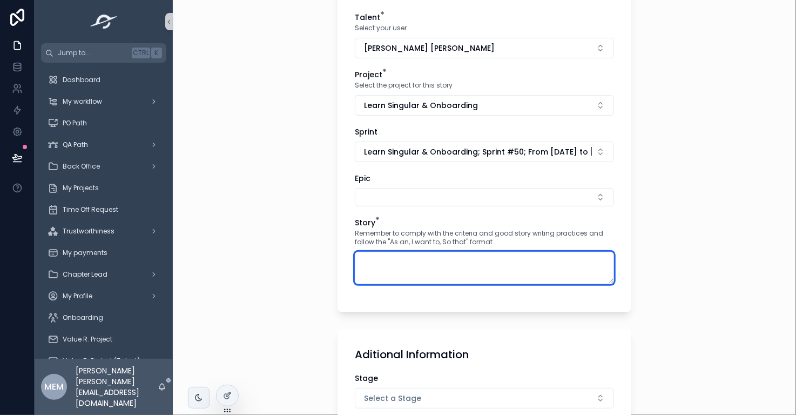
click at [487, 276] on textarea "scrollable content" at bounding box center [484, 268] width 259 height 32
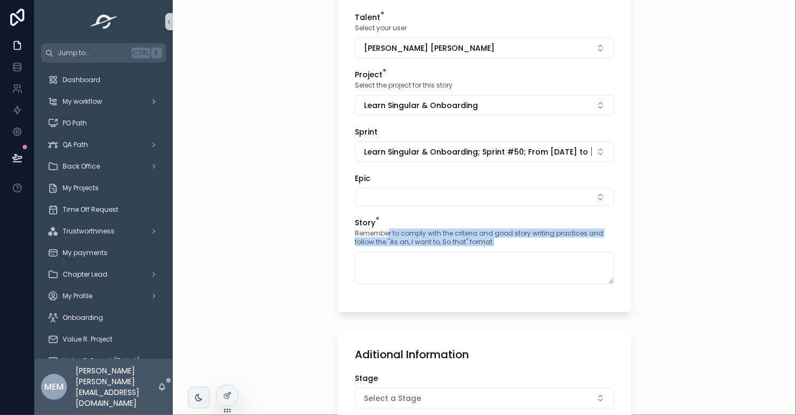
drag, startPoint x: 498, startPoint y: 241, endPoint x: 385, endPoint y: 230, distance: 113.3
click at [385, 230] on span "Remember to comply with the criteria and good story writing practices and follo…" at bounding box center [484, 237] width 259 height 17
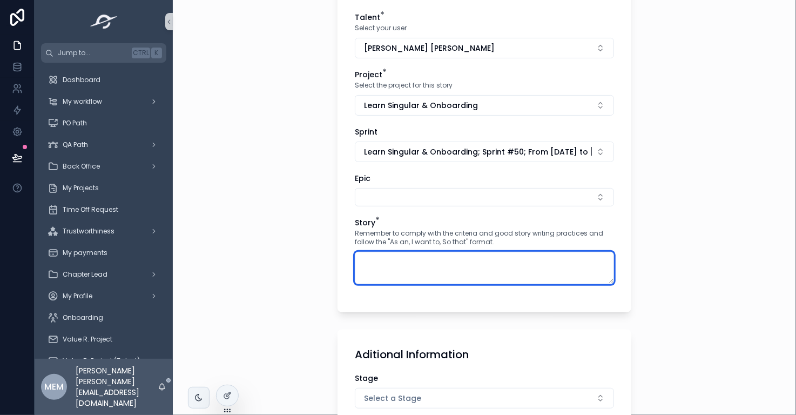
click at [396, 262] on textarea "scrollable content" at bounding box center [484, 268] width 259 height 32
paste textarea "**********"
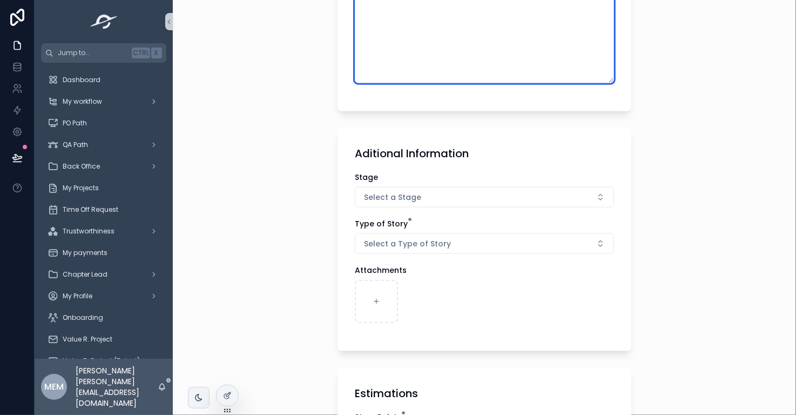
scroll to position [408, 0]
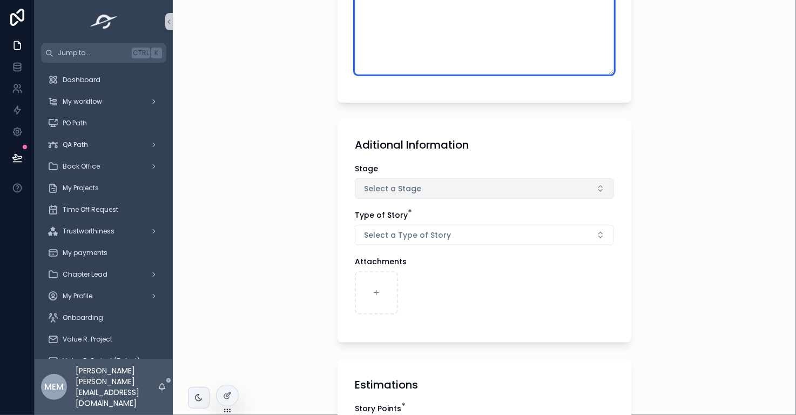
type textarea "**********"
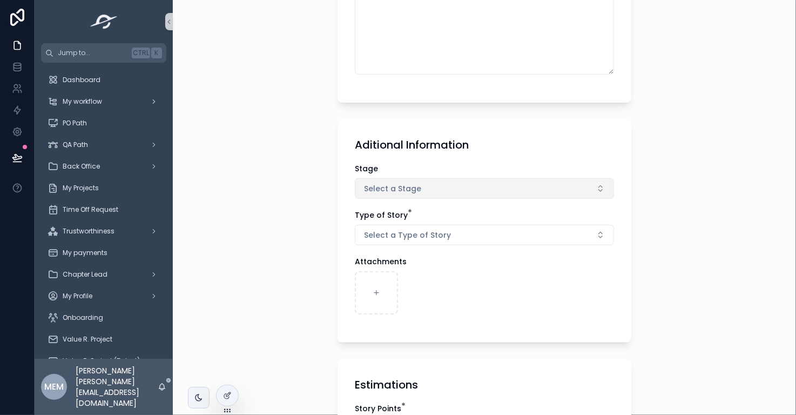
click at [445, 189] on button "Select a Stage" at bounding box center [484, 188] width 259 height 21
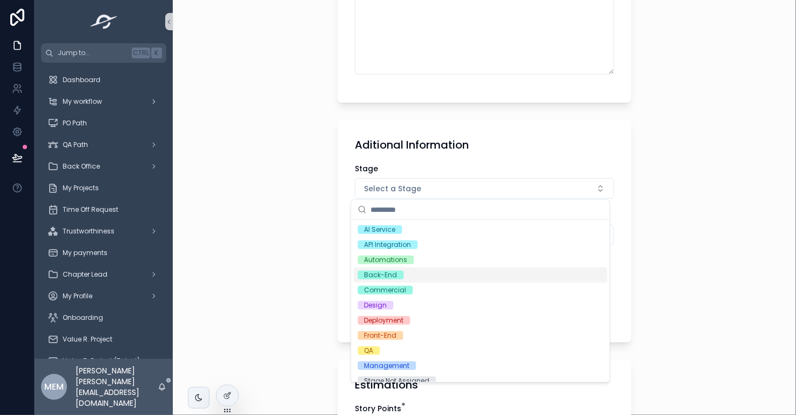
scroll to position [39, 0]
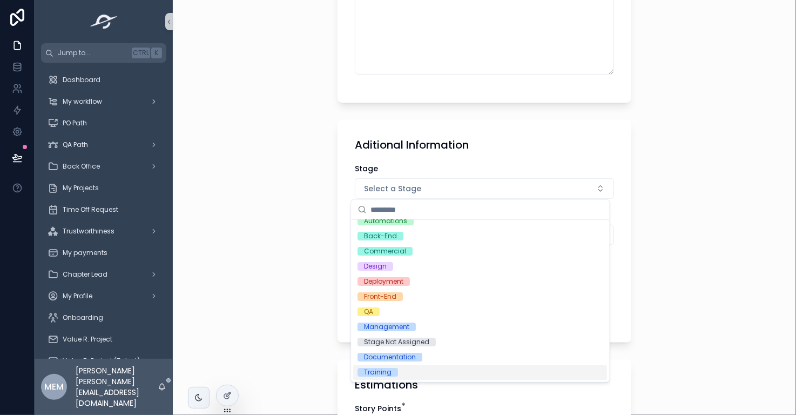
click at [422, 374] on div "Training" at bounding box center [481, 371] width 254 height 15
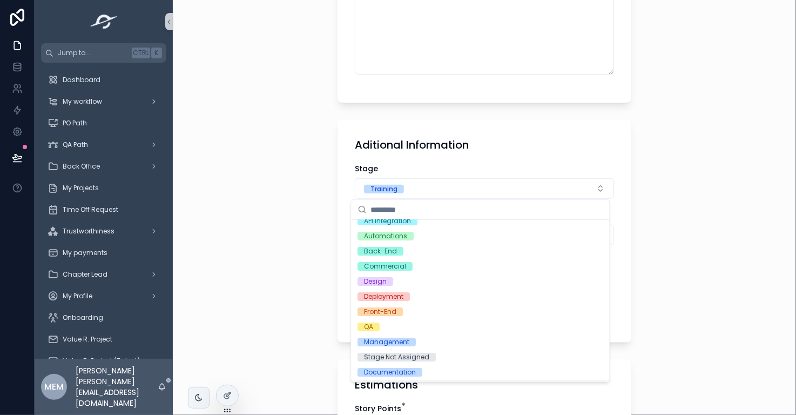
scroll to position [54, 0]
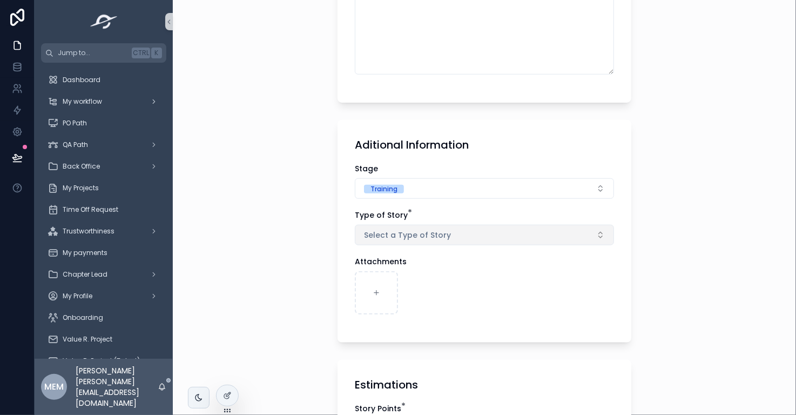
click at [379, 237] on span "Select a Type of Story" at bounding box center [407, 234] width 87 height 11
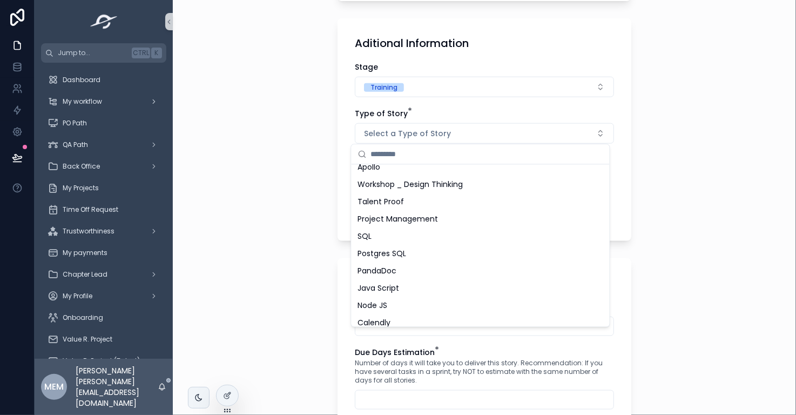
scroll to position [474, 0]
click at [479, 218] on div "Project Management" at bounding box center [481, 218] width 254 height 17
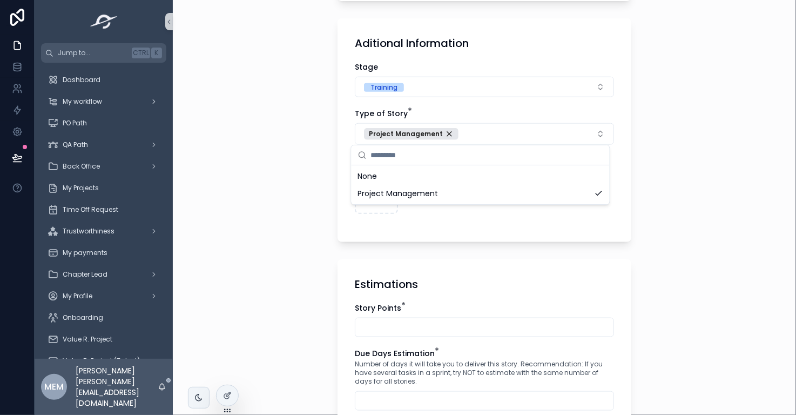
scroll to position [0, 0]
click at [283, 211] on div "**********" at bounding box center [484, 207] width 623 height 415
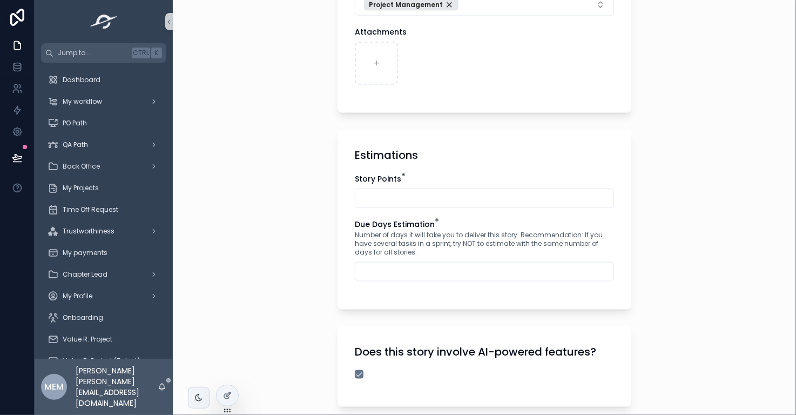
scroll to position [639, 0]
click at [456, 269] on input "scrollable content" at bounding box center [484, 270] width 258 height 15
click at [419, 190] on input "scrollable content" at bounding box center [484, 197] width 258 height 15
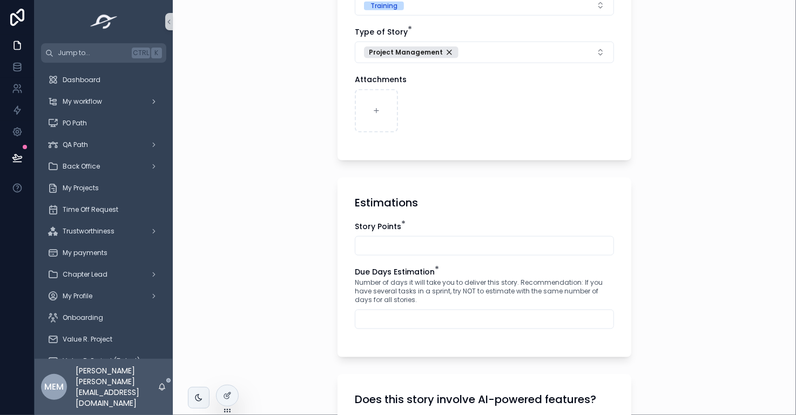
scroll to position [602, 0]
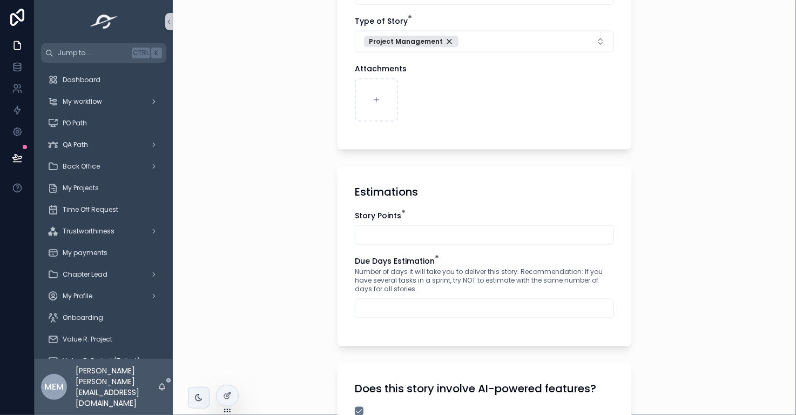
click at [382, 233] on input "scrollable content" at bounding box center [484, 234] width 258 height 15
type input "*"
click at [440, 302] on input "scrollable content" at bounding box center [484, 308] width 258 height 15
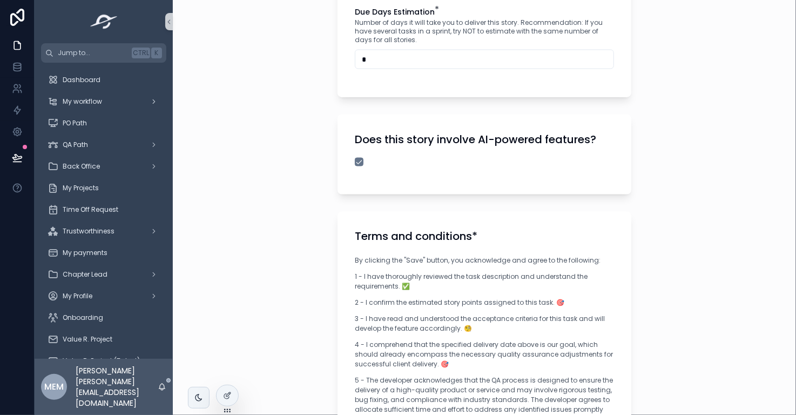
scroll to position [857, 0]
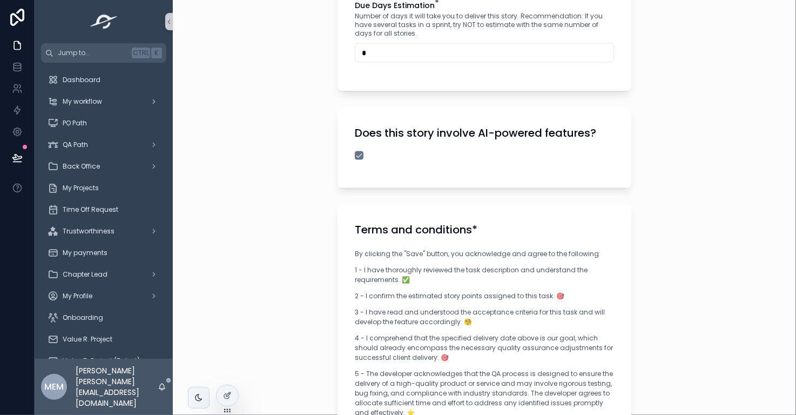
type input "*"
click at [356, 154] on button "scrollable content" at bounding box center [359, 155] width 9 height 9
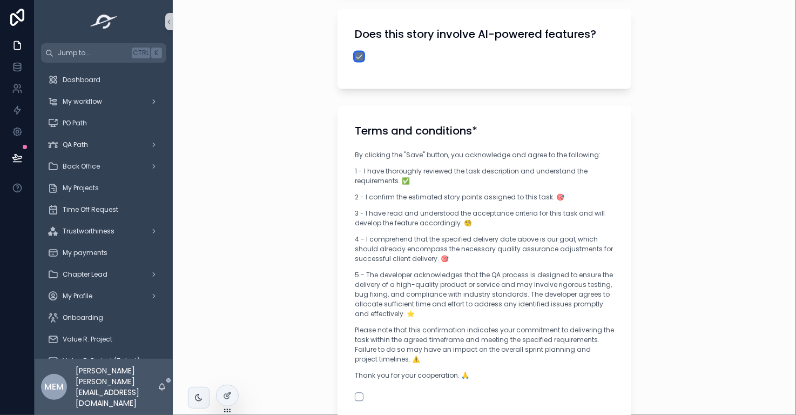
scroll to position [956, 0]
click at [356, 154] on p "By clicking the "Save" button, you acknowledge and agree to the following:" at bounding box center [484, 155] width 259 height 10
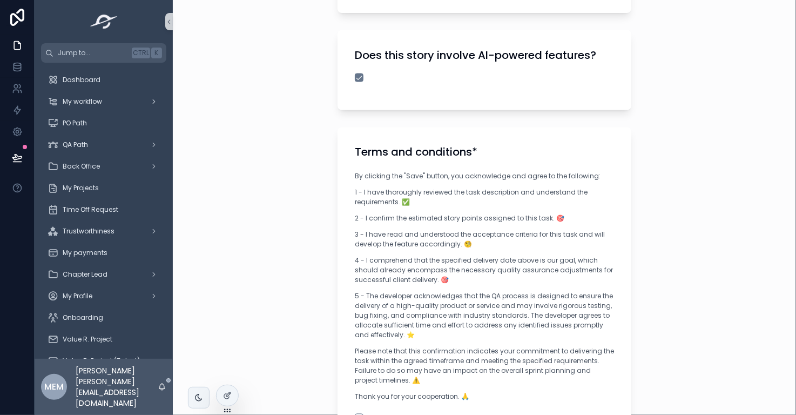
scroll to position [934, 0]
click at [356, 77] on button "scrollable content" at bounding box center [359, 78] width 9 height 9
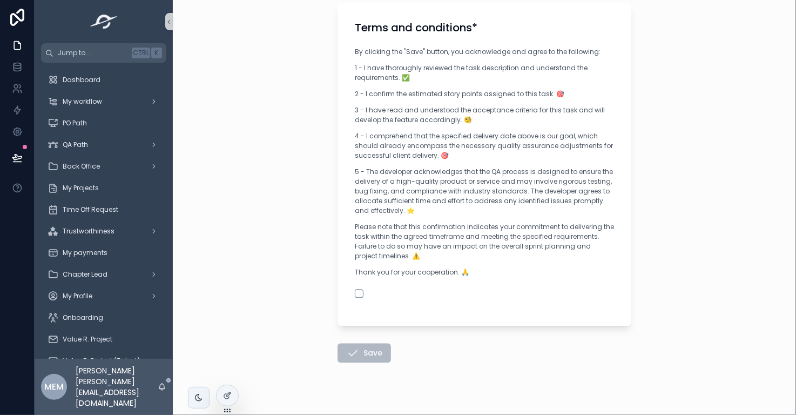
scroll to position [1075, 0]
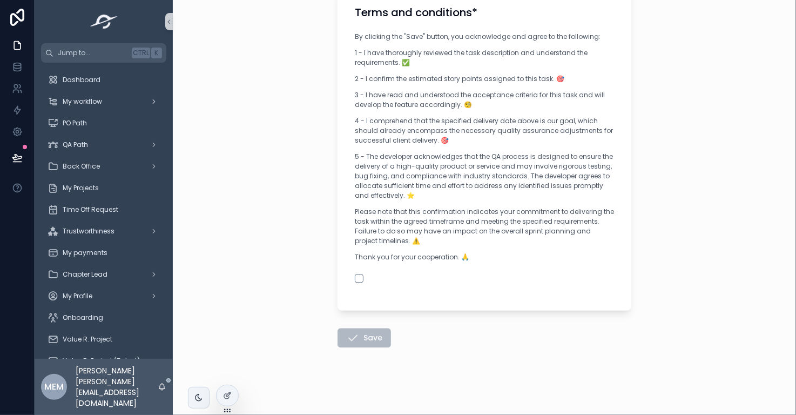
click at [359, 279] on div "scrollable content" at bounding box center [484, 278] width 259 height 9
click at [357, 279] on button "scrollable content" at bounding box center [359, 278] width 9 height 9
click at [359, 336] on button "Save" at bounding box center [363, 337] width 53 height 19
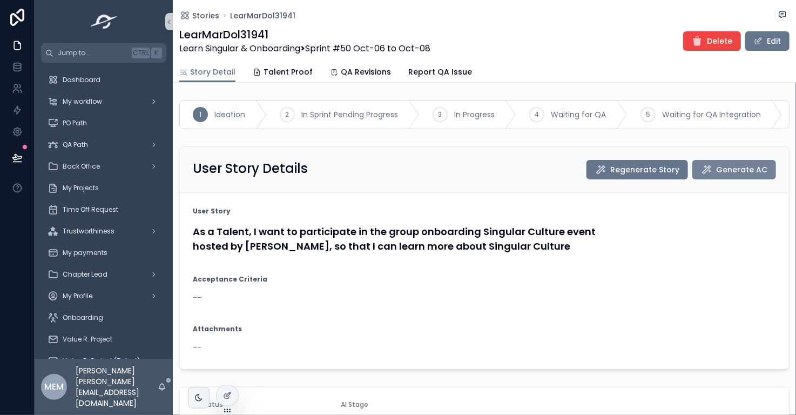
click at [721, 175] on span "Generate AC" at bounding box center [741, 169] width 51 height 11
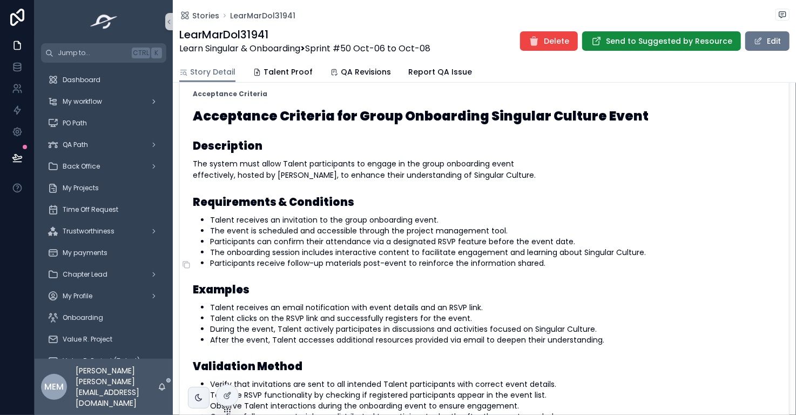
scroll to position [171, 0]
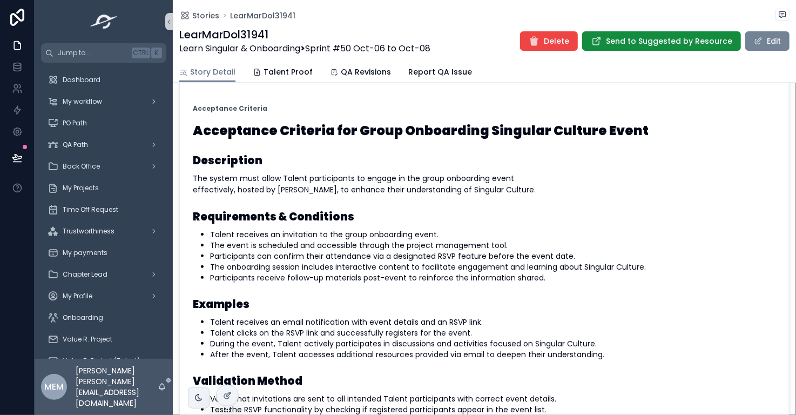
click at [753, 42] on span "scrollable content" at bounding box center [757, 41] width 9 height 9
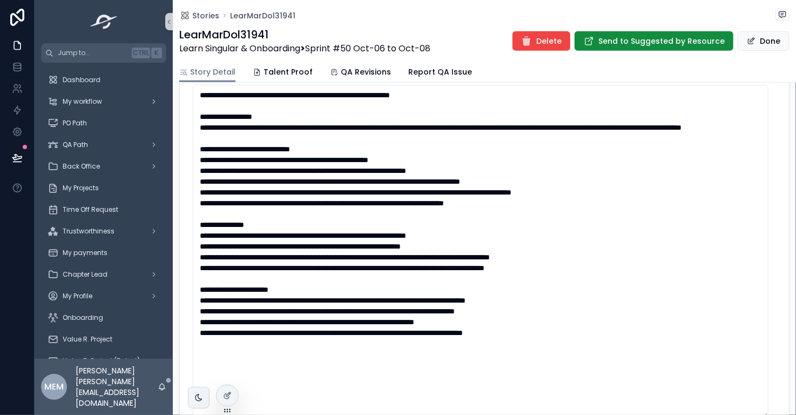
scroll to position [276, 0]
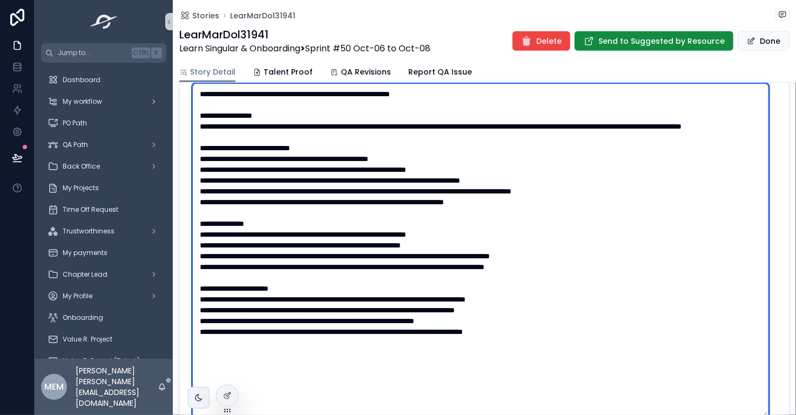
click at [581, 229] on textarea "scrollable content" at bounding box center [480, 251] width 575 height 334
click at [546, 212] on textarea "scrollable content" at bounding box center [480, 251] width 575 height 334
click at [547, 224] on textarea "scrollable content" at bounding box center [480, 251] width 575 height 334
click at [549, 234] on textarea "scrollable content" at bounding box center [480, 251] width 575 height 334
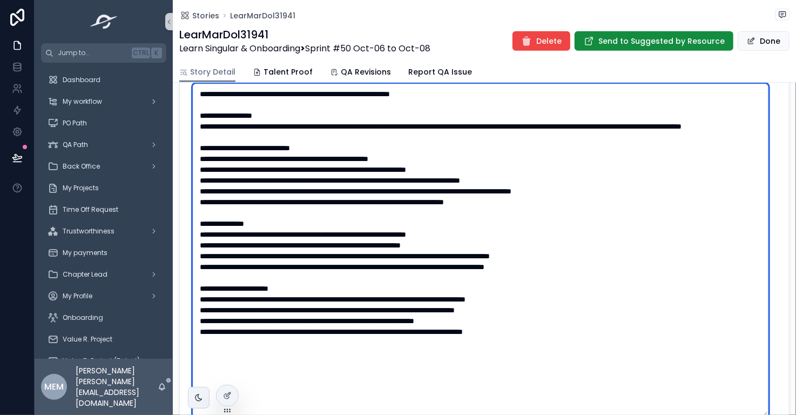
click at [549, 234] on textarea "scrollable content" at bounding box center [480, 251] width 575 height 334
click at [492, 146] on textarea "scrollable content" at bounding box center [480, 251] width 575 height 334
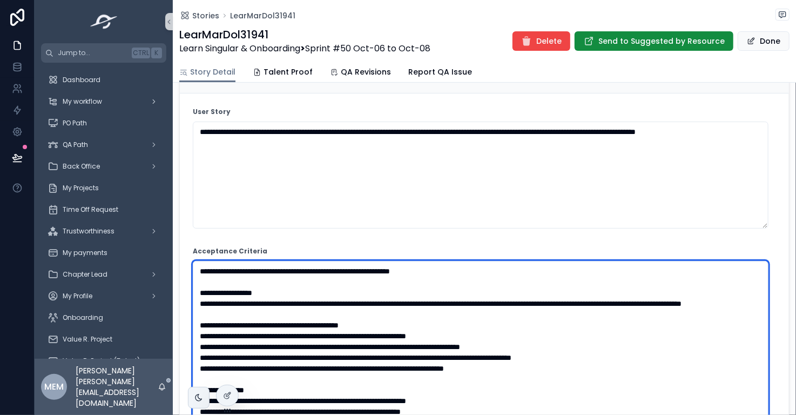
scroll to position [91, 0]
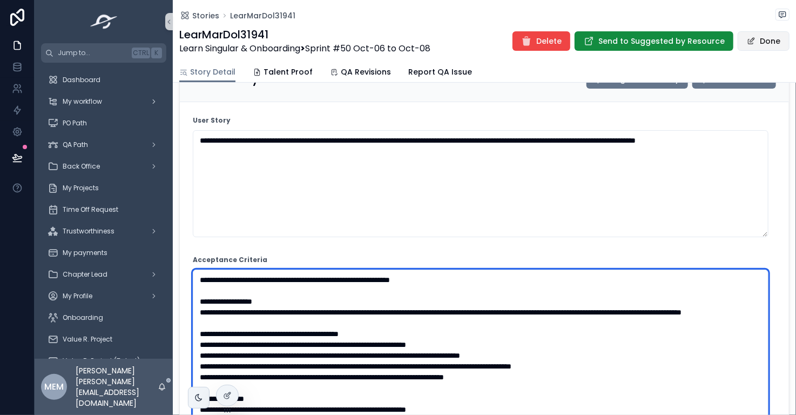
type textarea "**********"
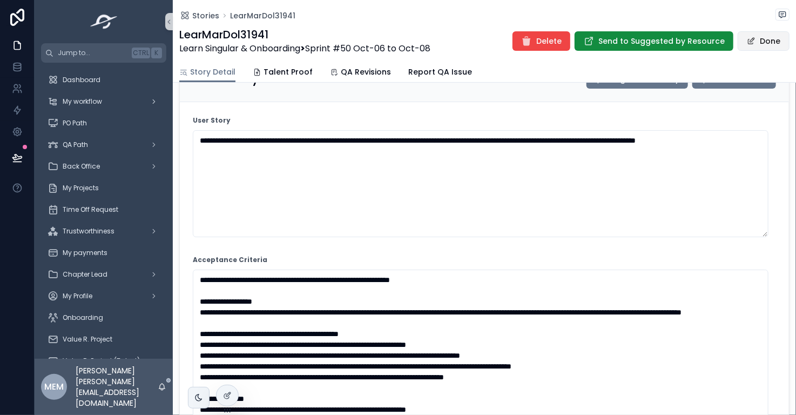
click at [753, 44] on button "Done" at bounding box center [763, 40] width 52 height 19
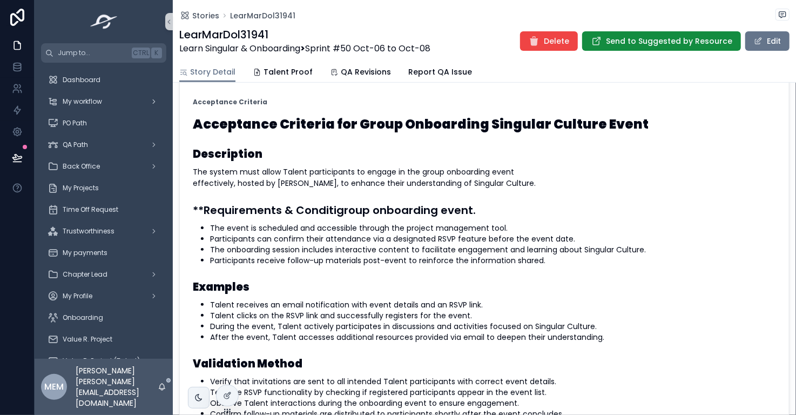
scroll to position [0, 0]
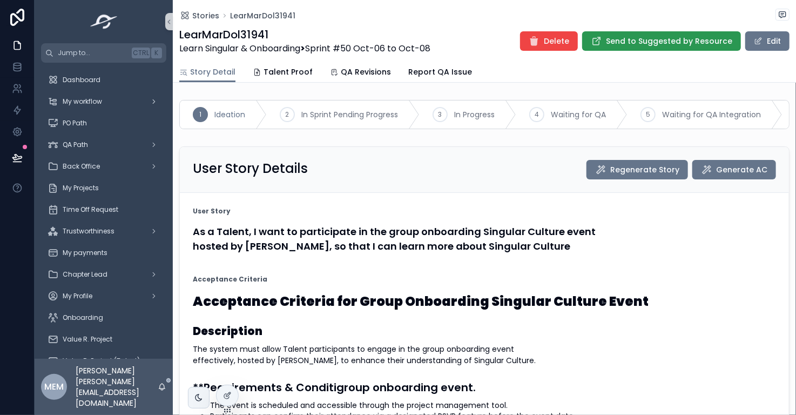
click at [626, 43] on span "Send to Suggested by Resource" at bounding box center [669, 41] width 126 height 11
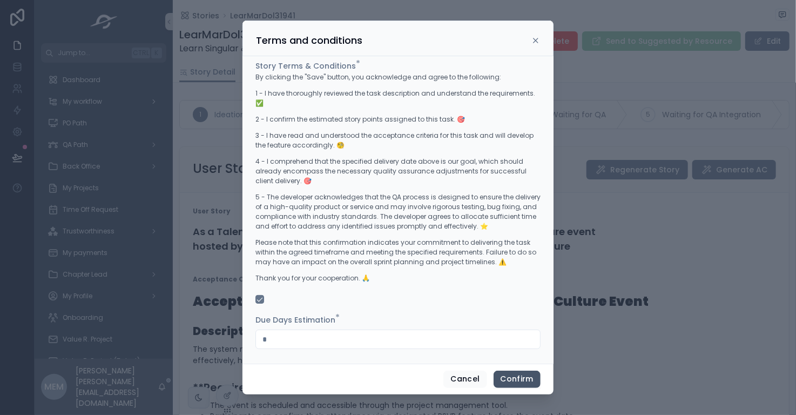
click at [527, 382] on button "Confirm" at bounding box center [516, 378] width 47 height 17
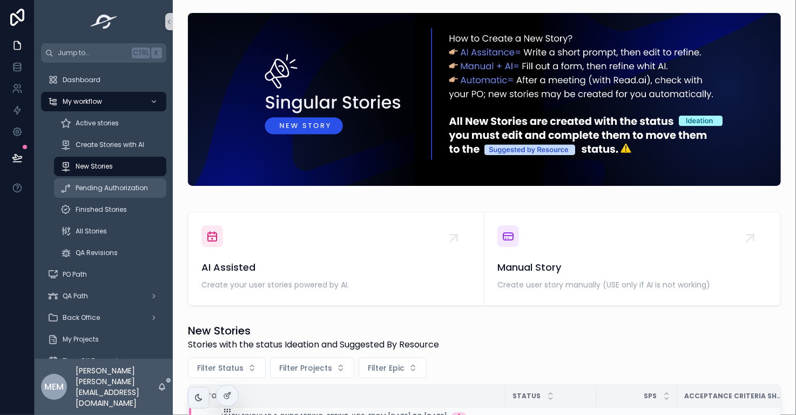
click at [117, 187] on span "Pending Authorization" at bounding box center [112, 188] width 72 height 9
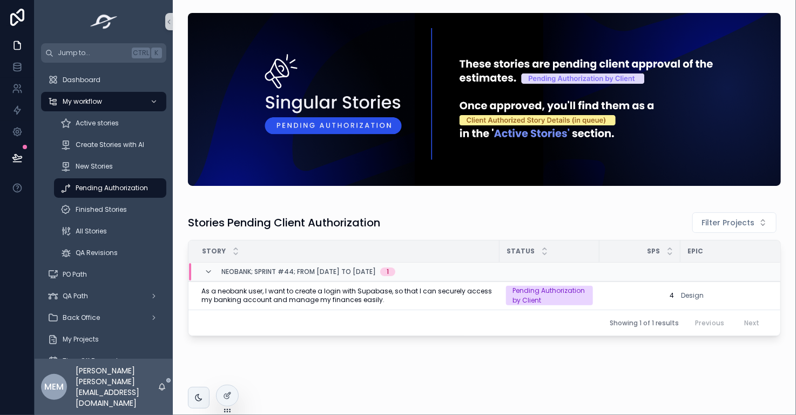
click at [578, 378] on div "Stories Pending Client Authorization Filter Projects Story Status SPs Epic Neob…" at bounding box center [484, 204] width 623 height 409
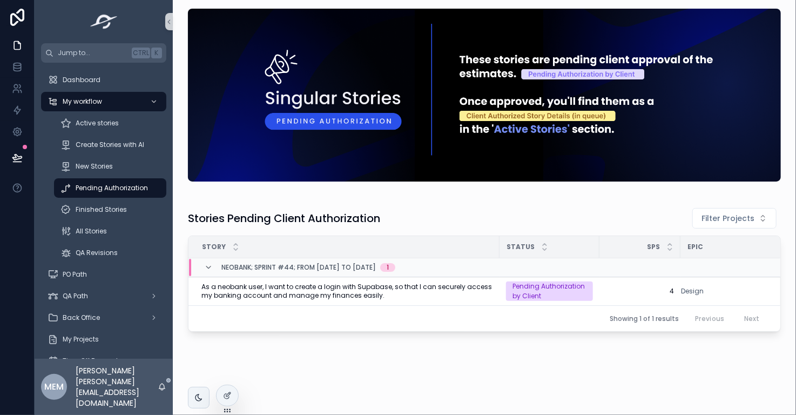
scroll to position [3, 0]
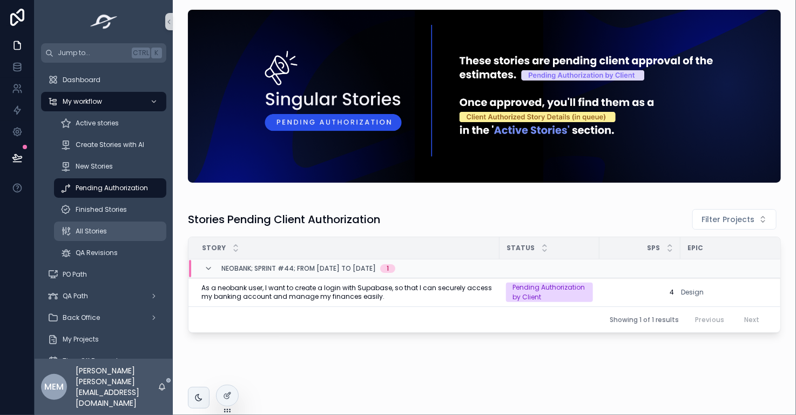
click at [124, 226] on div "All Stories" at bounding box center [109, 230] width 99 height 17
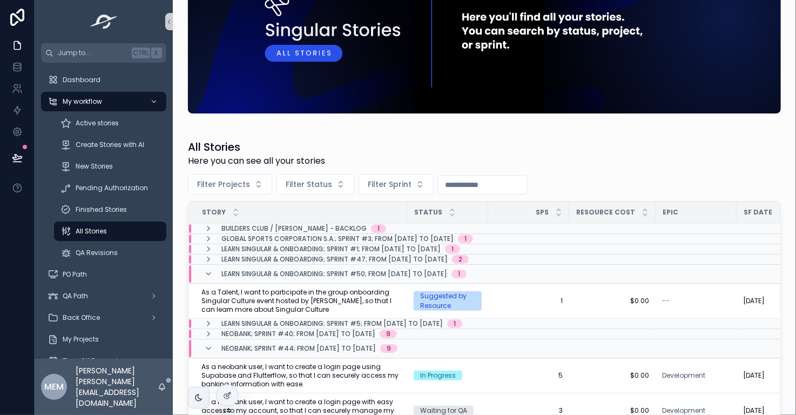
scroll to position [76, 0]
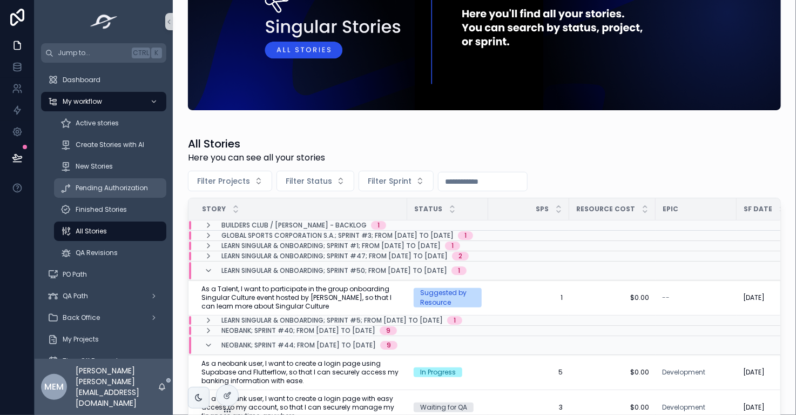
click at [89, 188] on span "Pending Authorization" at bounding box center [112, 188] width 72 height 9
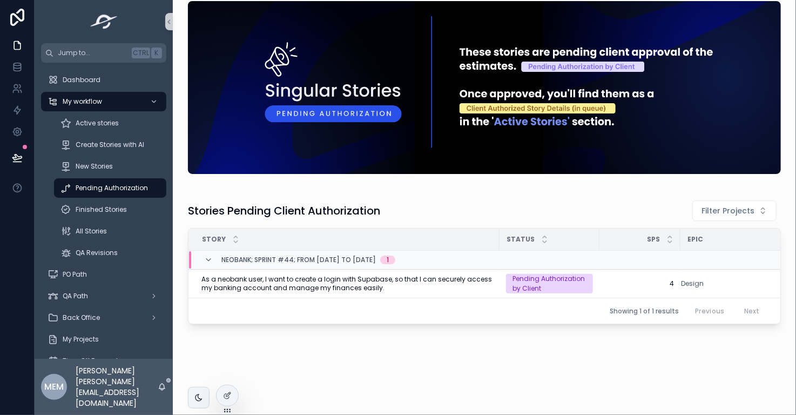
scroll to position [19, 0]
click at [117, 120] on span "Active stories" at bounding box center [97, 123] width 43 height 9
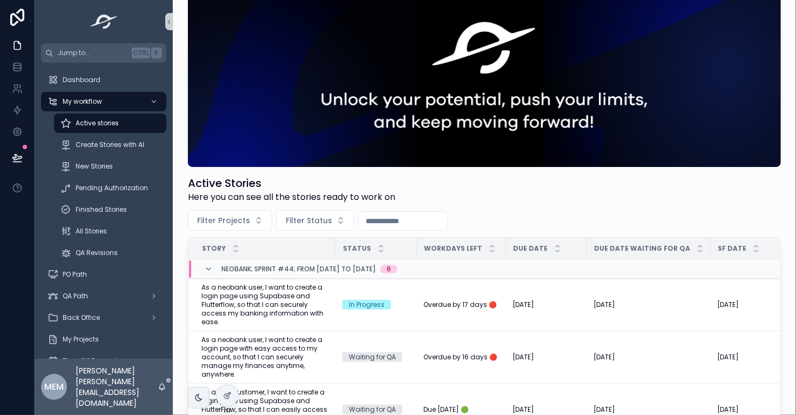
scroll to position [76, 0]
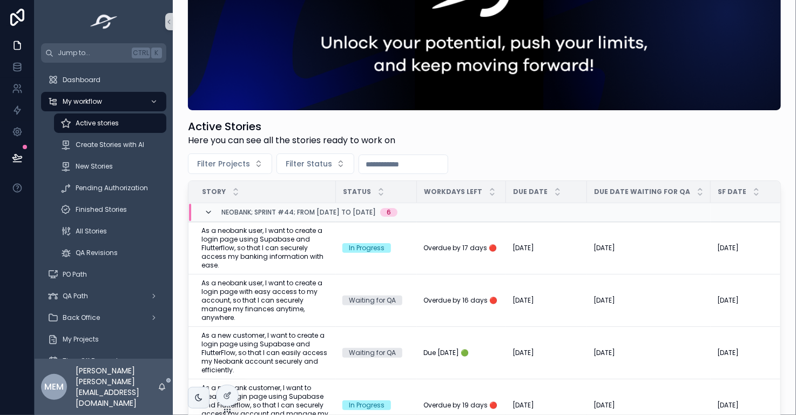
click at [212, 215] on icon "scrollable content" at bounding box center [208, 212] width 9 height 9
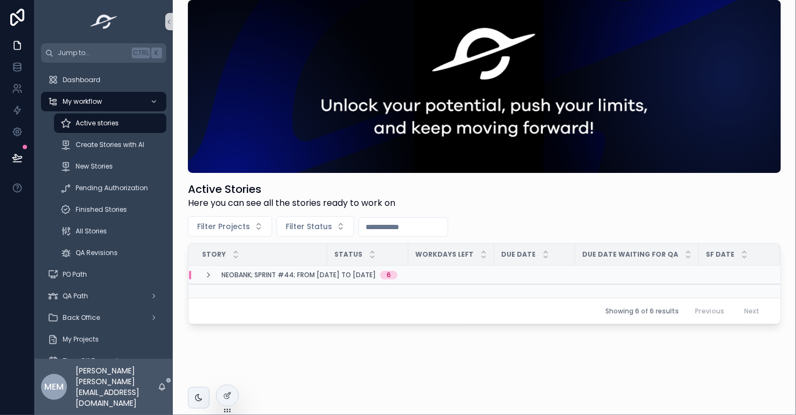
scroll to position [19, 0]
click at [209, 270] on icon "scrollable content" at bounding box center [208, 274] width 9 height 9
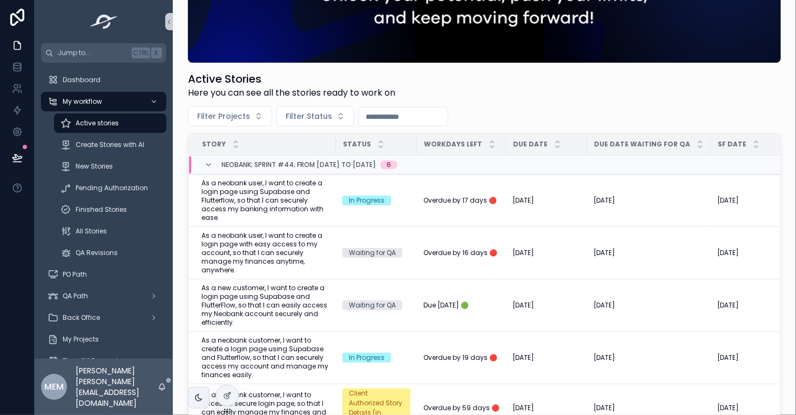
scroll to position [128, 0]
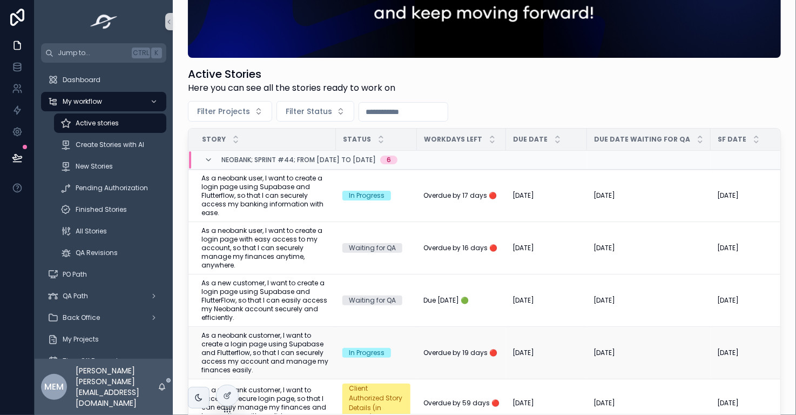
click at [257, 347] on span "As a neobank customer, I want to create a login page using Supabase and Flutter…" at bounding box center [265, 352] width 128 height 43
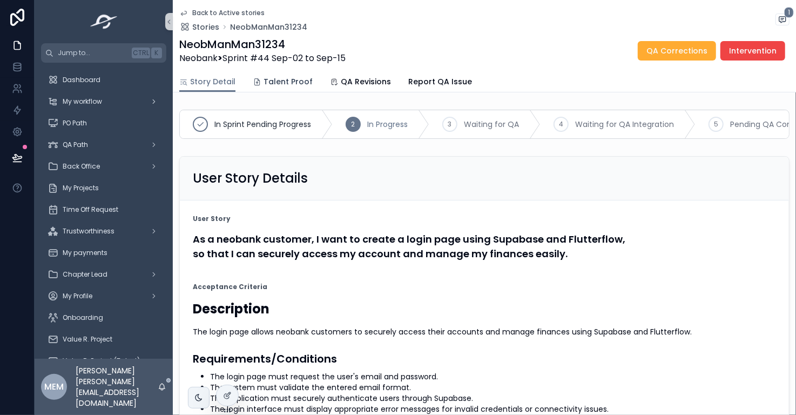
click at [283, 86] on span "Talent Proof" at bounding box center [287, 81] width 49 height 11
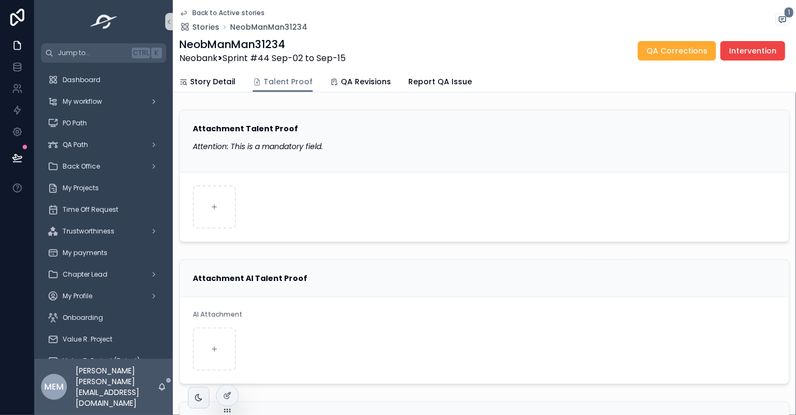
click at [301, 150] on em "Attention: This is a mandatory field." at bounding box center [258, 146] width 130 height 11
